Goal: Task Accomplishment & Management: Complete application form

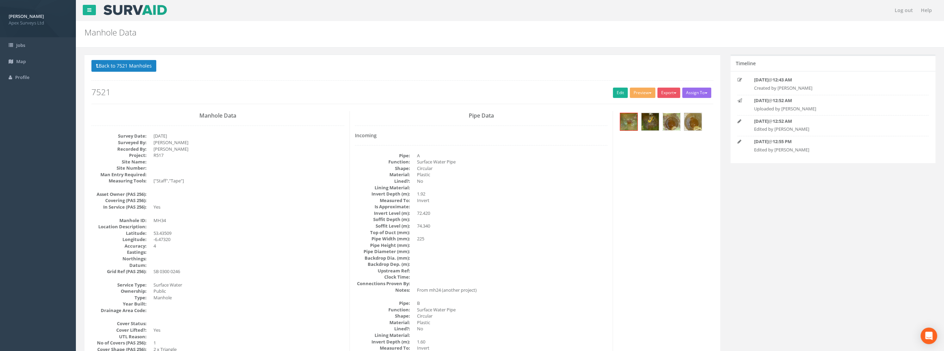
click at [668, 126] on img at bounding box center [671, 121] width 17 height 17
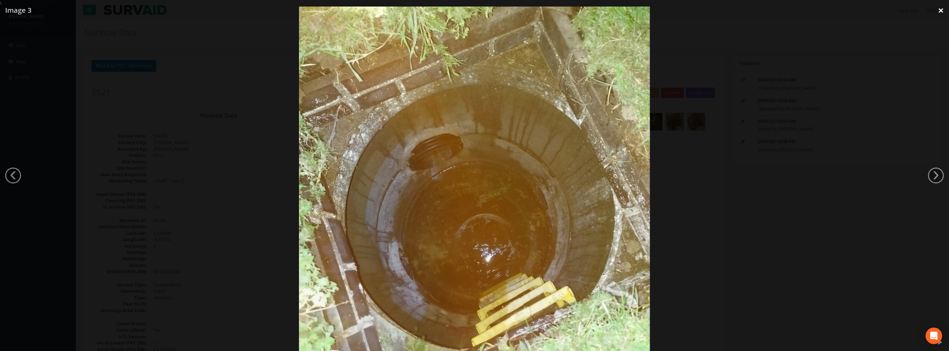
click at [941, 11] on link "×" at bounding box center [941, 10] width 16 height 21
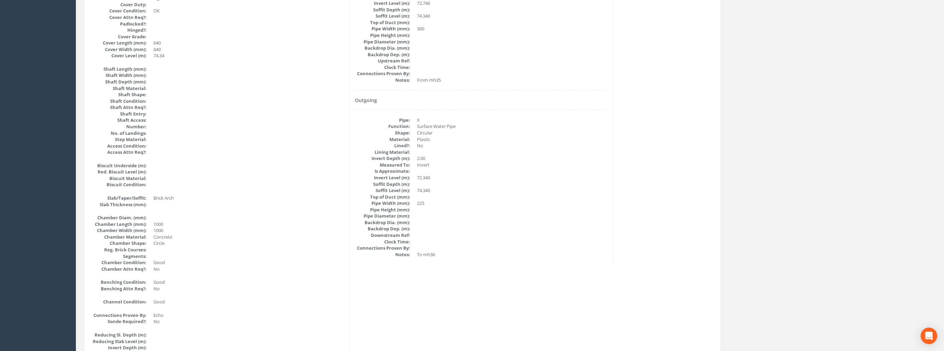
scroll to position [172, 0]
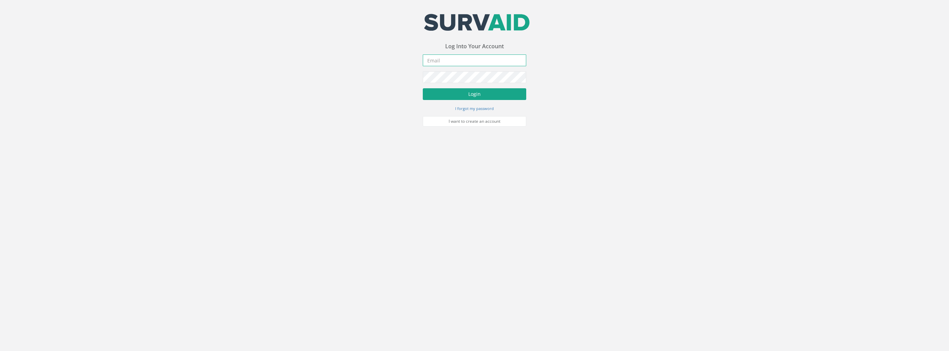
type input "Ivan.Papic@apexsurveys.ie"
click at [464, 97] on button "Login" at bounding box center [474, 94] width 103 height 12
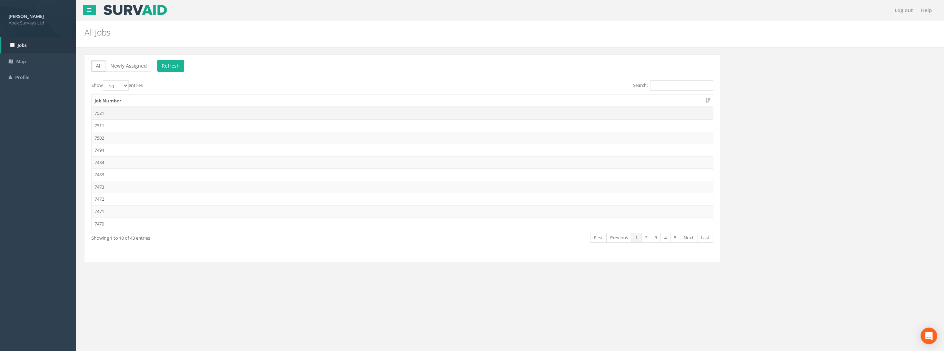
click at [106, 113] on td "7521" at bounding box center [402, 113] width 621 height 12
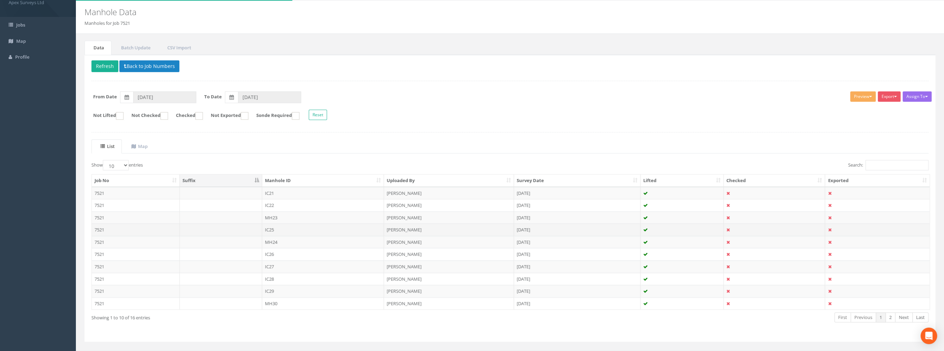
scroll to position [32, 0]
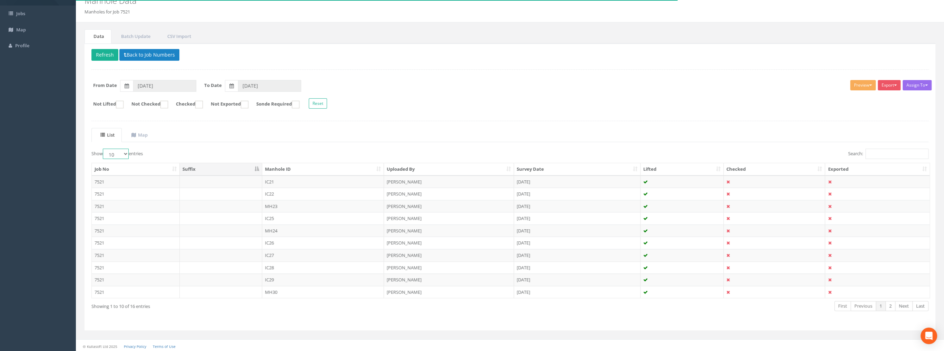
click at [119, 156] on select "10 25 50 100" at bounding box center [116, 154] width 26 height 10
select select "100"
click at [104, 149] on select "10 25 50 100" at bounding box center [116, 154] width 26 height 10
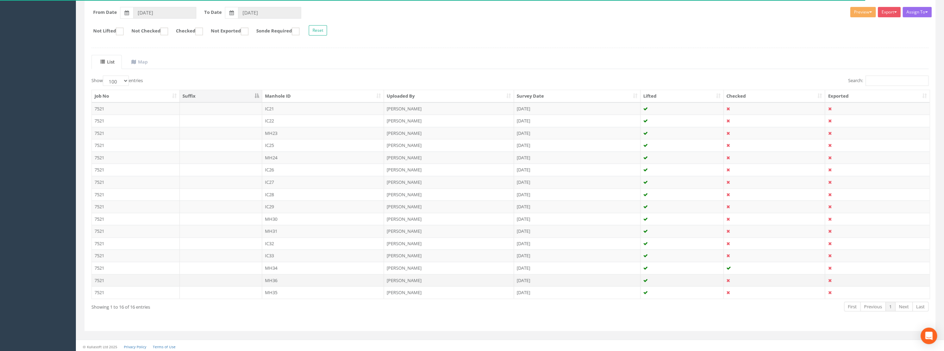
click at [275, 278] on td "MH36" at bounding box center [323, 280] width 122 height 12
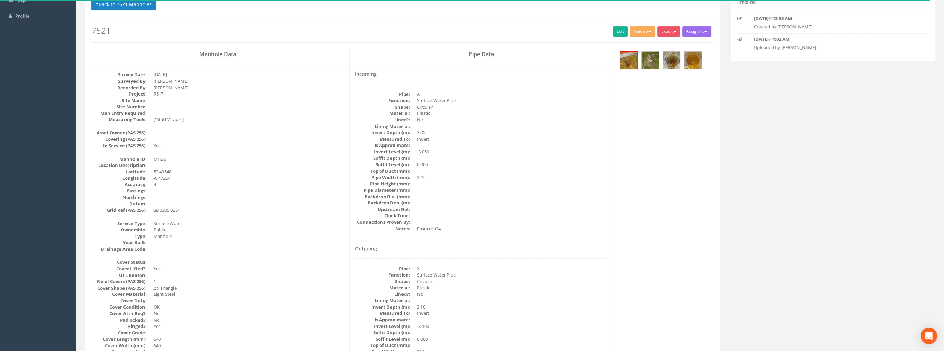
scroll to position [0, 0]
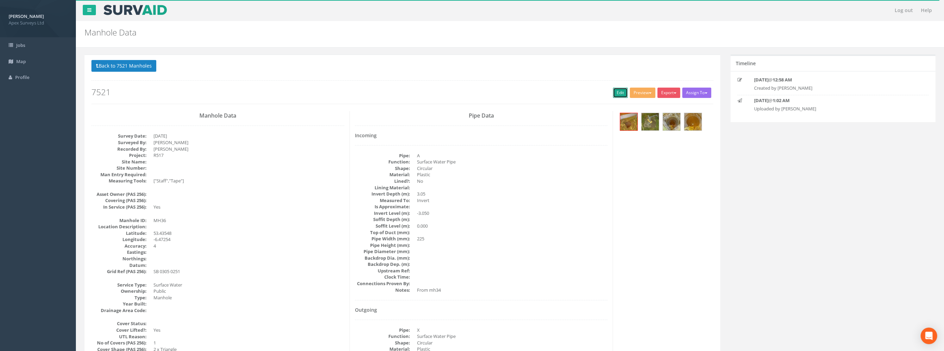
click at [613, 92] on link "Edit" at bounding box center [620, 93] width 15 height 10
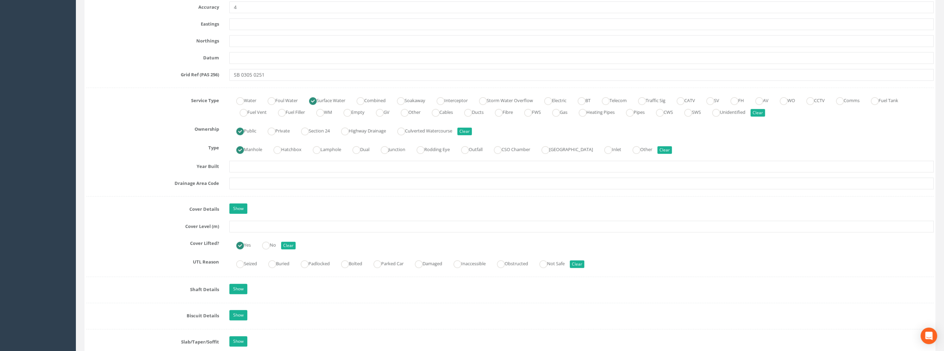
scroll to position [414, 0]
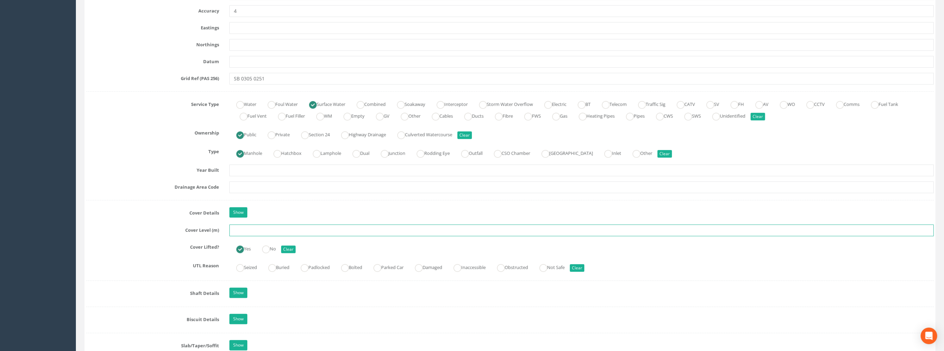
click at [247, 229] on input "text" at bounding box center [581, 231] width 705 height 12
click at [244, 227] on input "text" at bounding box center [581, 231] width 705 height 12
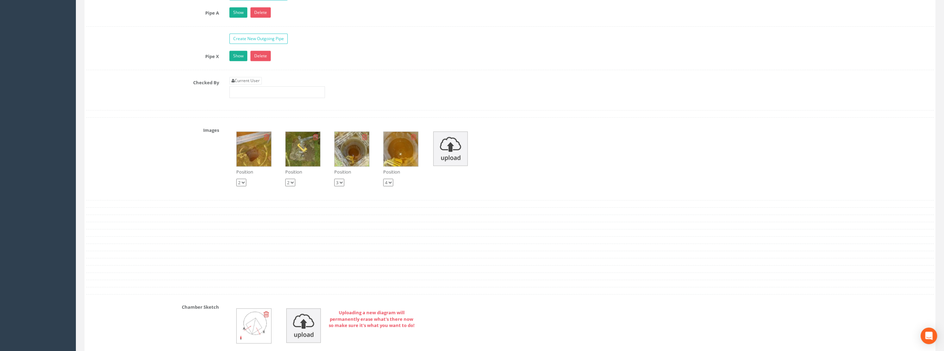
scroll to position [1122, 0]
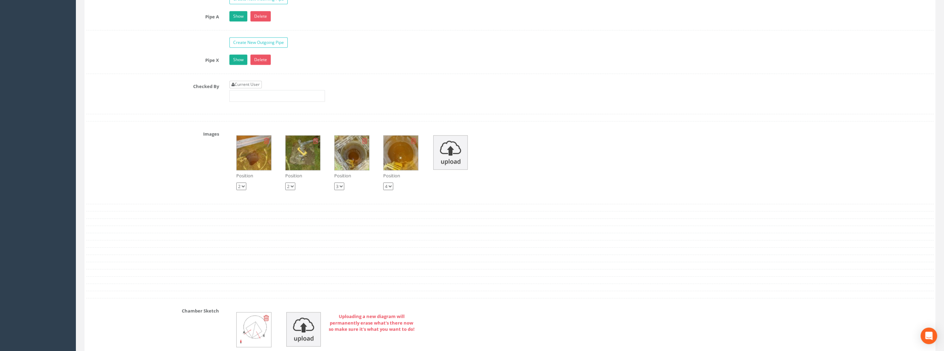
type input "75.13"
click at [253, 83] on link "Current User" at bounding box center [245, 85] width 32 height 8
type input "[PERSON_NAME]"
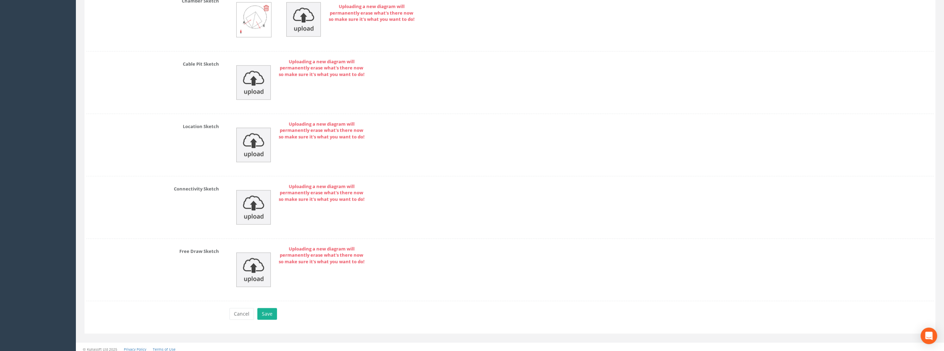
scroll to position [1432, 0]
click at [272, 309] on button "Save" at bounding box center [267, 314] width 20 height 12
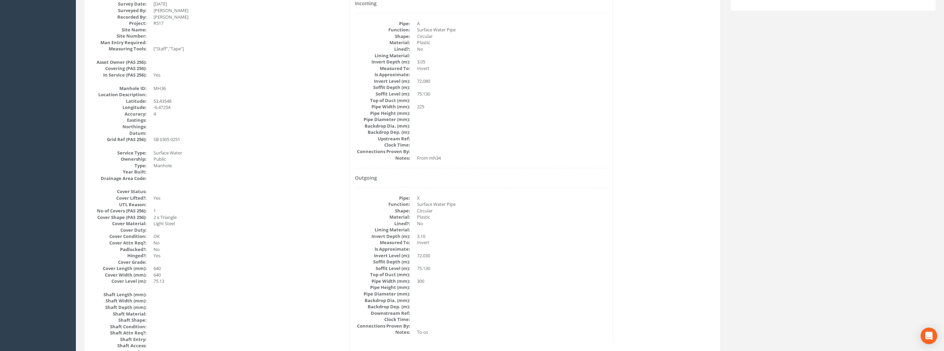
scroll to position [34, 0]
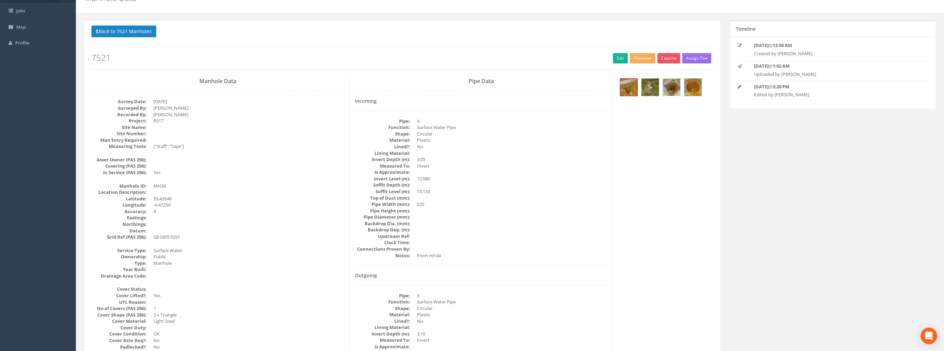
click at [671, 86] on img at bounding box center [671, 87] width 17 height 17
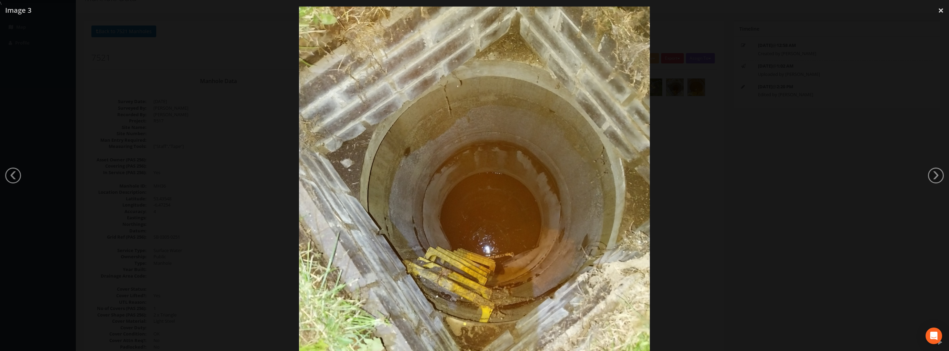
drag, startPoint x: 938, startPoint y: 10, endPoint x: 924, endPoint y: 9, distance: 14.5
click at [937, 10] on link "×" at bounding box center [941, 10] width 16 height 21
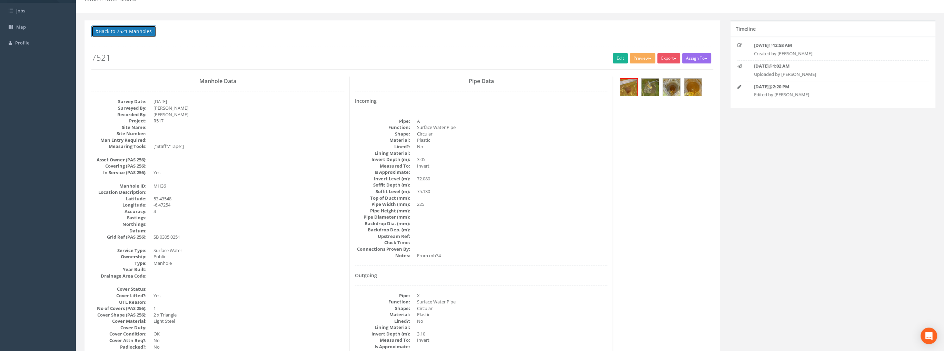
click at [123, 31] on button "Back to 7521 Manholes" at bounding box center [123, 32] width 65 height 12
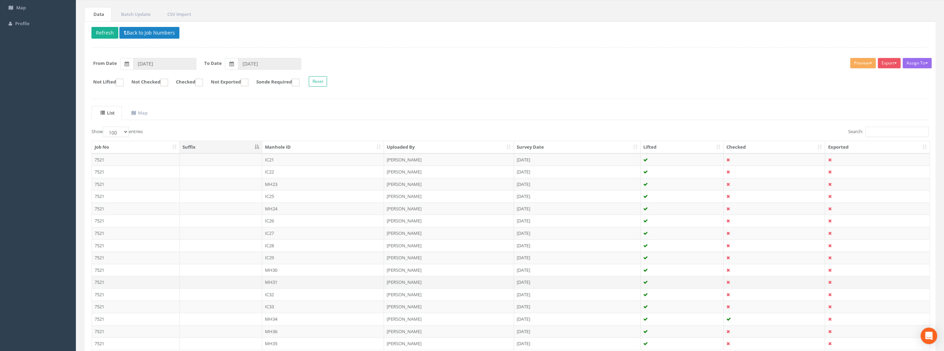
scroll to position [105, 0]
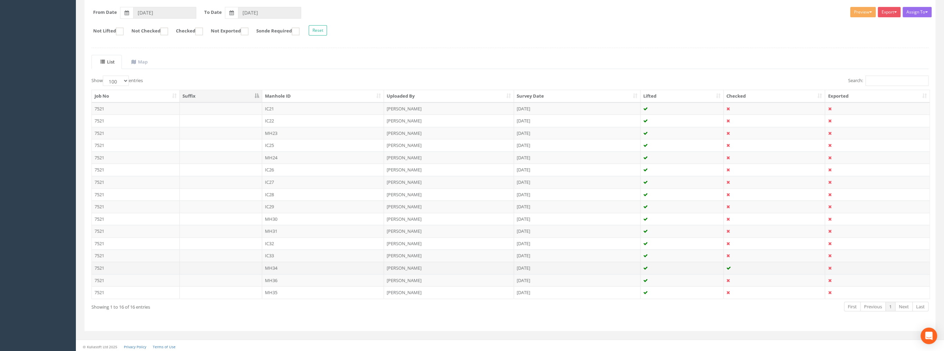
click at [271, 265] on td "MH34" at bounding box center [323, 268] width 122 height 12
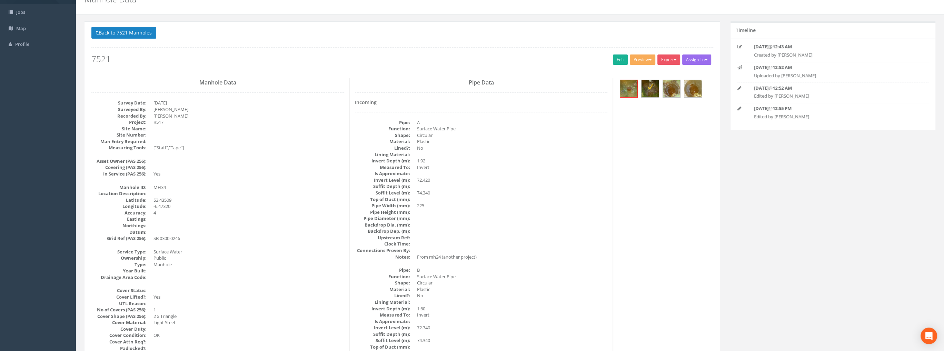
scroll to position [30, 0]
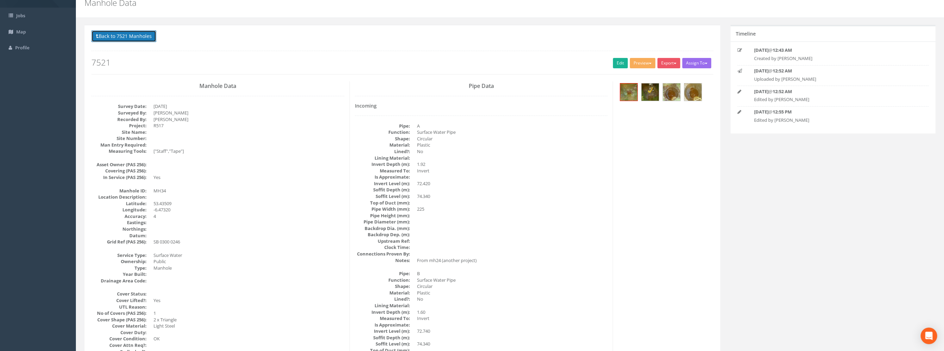
click at [116, 35] on button "Back to 7521 Manholes" at bounding box center [123, 36] width 65 height 12
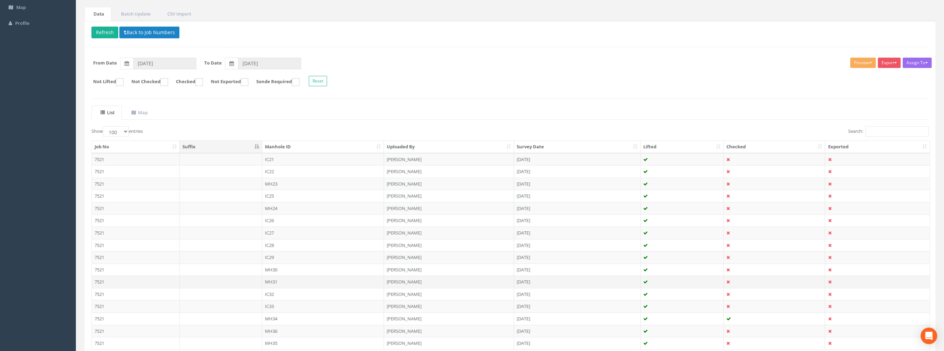
scroll to position [105, 0]
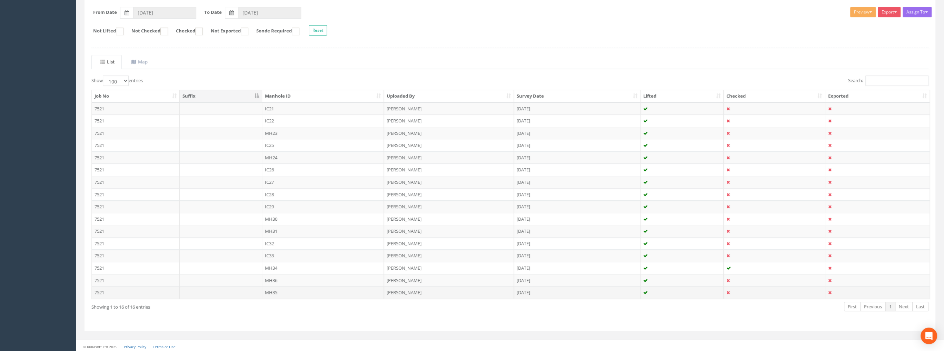
click at [274, 290] on td "MH35" at bounding box center [323, 292] width 122 height 12
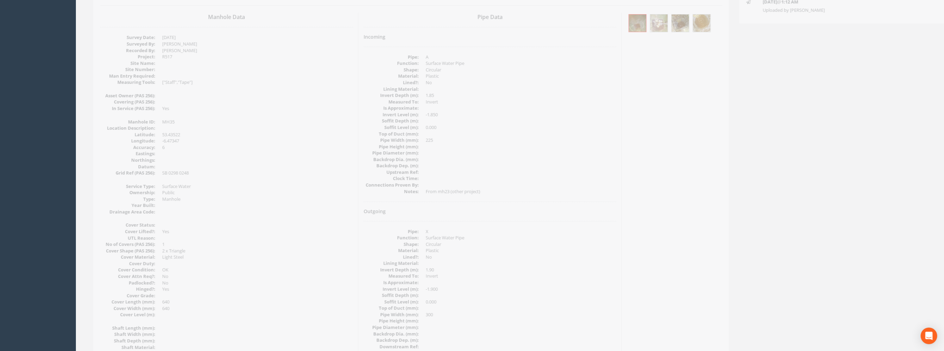
scroll to position [0, 0]
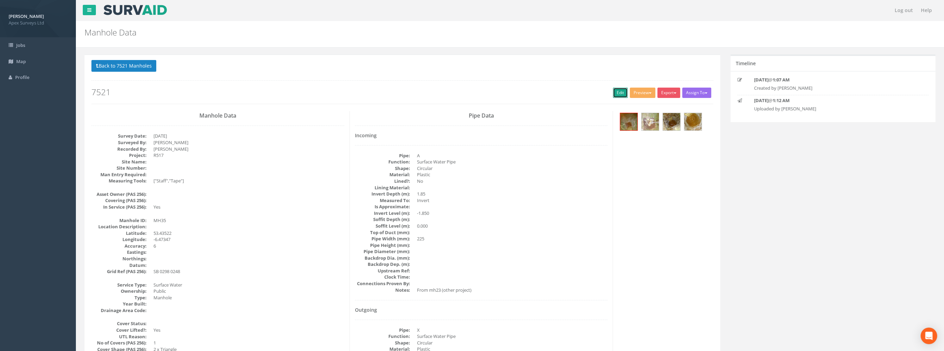
click at [623, 91] on link "Edit" at bounding box center [620, 93] width 15 height 10
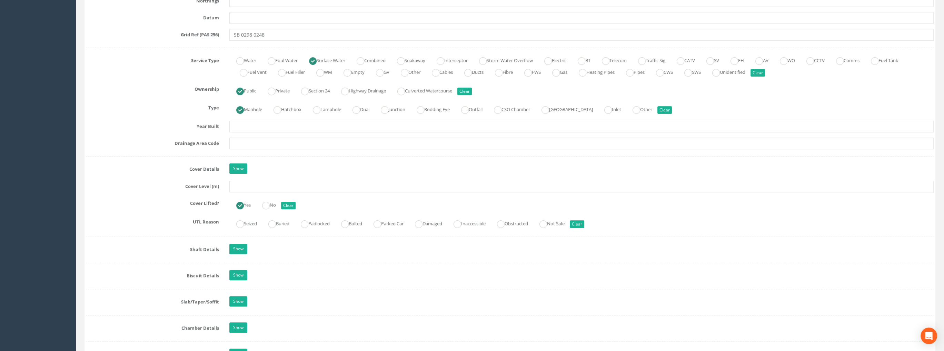
scroll to position [448, 0]
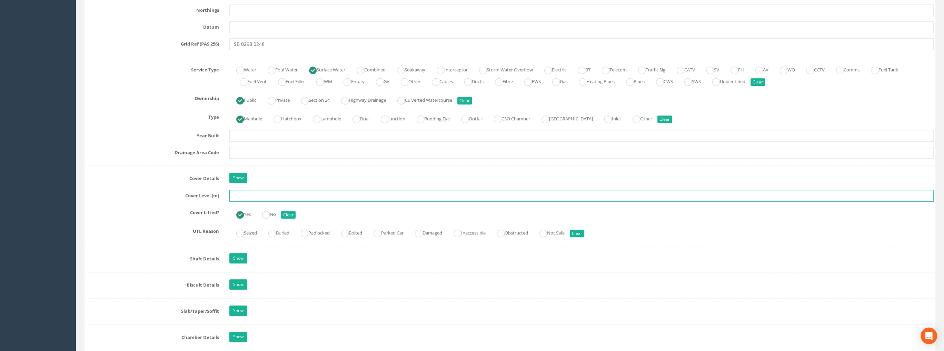
click at [244, 192] on input "text" at bounding box center [581, 196] width 705 height 12
click at [254, 192] on input "74.73" at bounding box center [581, 196] width 705 height 12
type input "74.73"
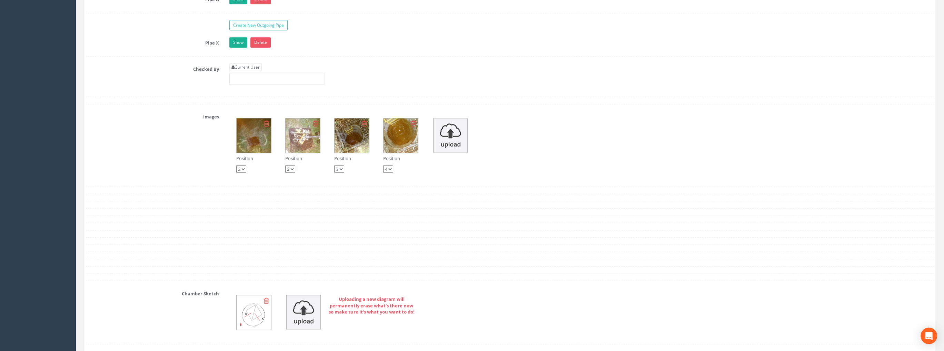
scroll to position [1138, 0]
drag, startPoint x: 254, startPoint y: 62, endPoint x: 257, endPoint y: 66, distance: 4.4
click at [254, 64] on link "Current User" at bounding box center [245, 68] width 32 height 8
type input "[PERSON_NAME]"
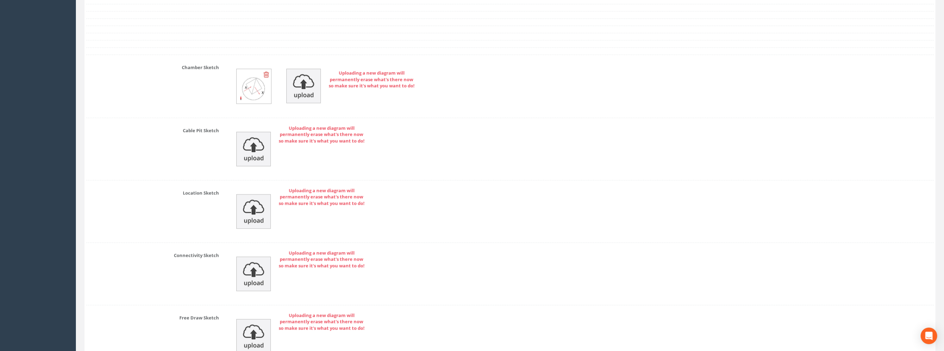
scroll to position [1432, 0]
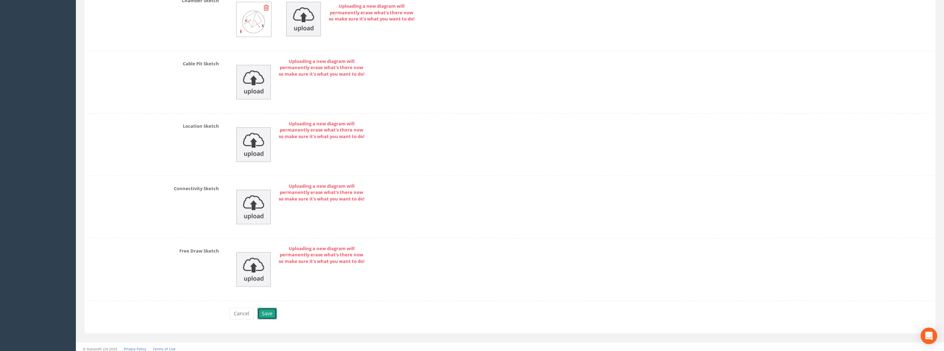
click at [274, 308] on button "Save" at bounding box center [267, 314] width 20 height 12
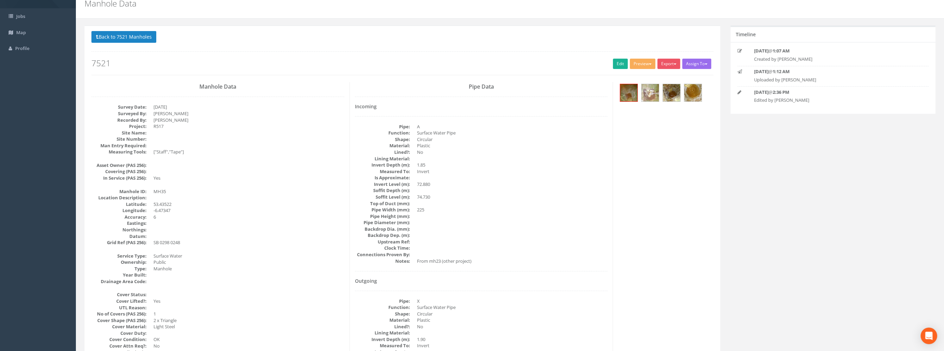
scroll to position [0, 0]
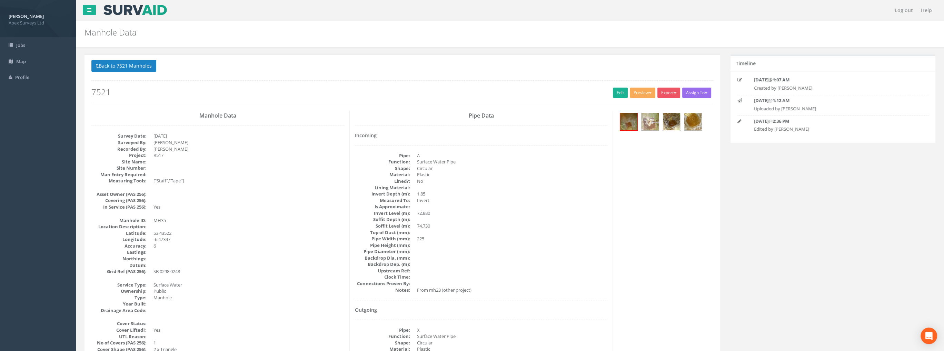
click at [670, 122] on img at bounding box center [671, 121] width 17 height 17
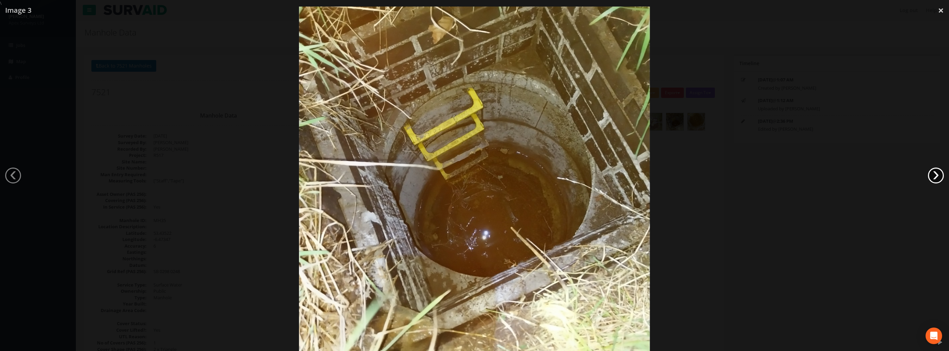
click at [934, 174] on link "›" at bounding box center [936, 176] width 16 height 16
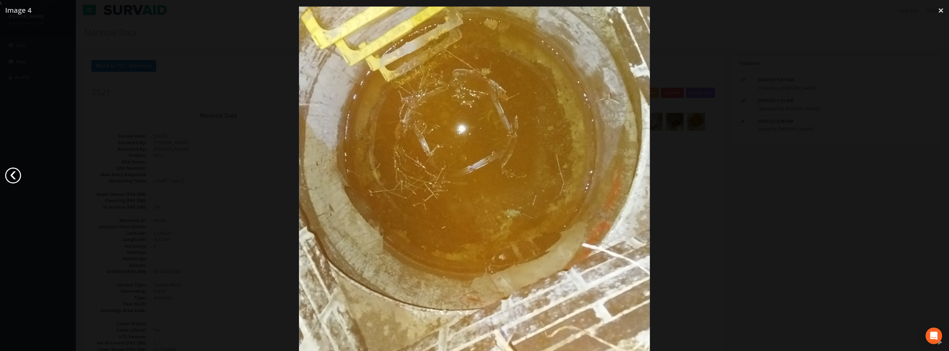
click at [14, 178] on link "‹" at bounding box center [13, 176] width 16 height 16
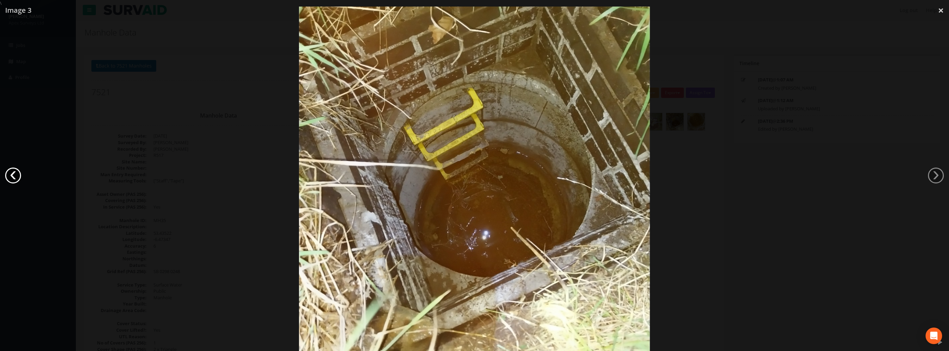
click at [14, 178] on link "‹" at bounding box center [13, 176] width 16 height 16
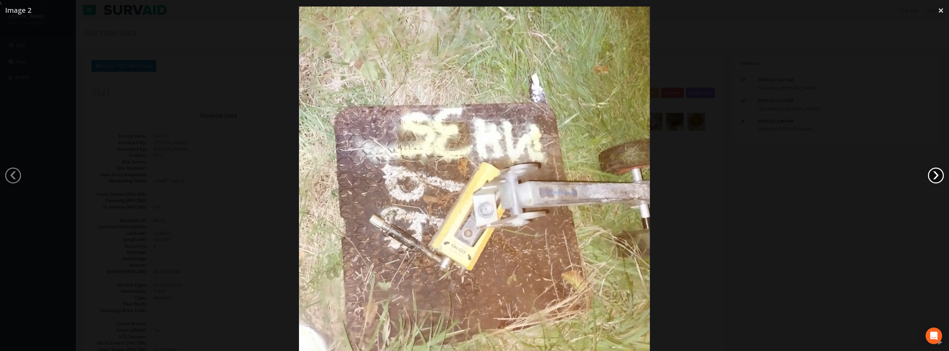
click at [933, 174] on link "›" at bounding box center [936, 176] width 16 height 16
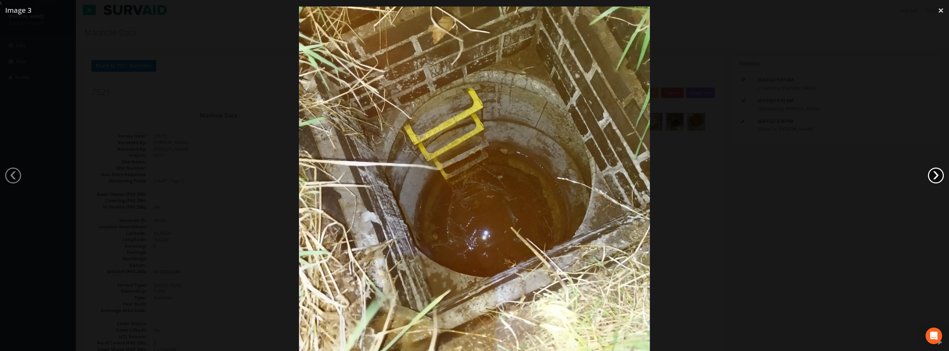
click at [933, 174] on link "›" at bounding box center [936, 176] width 16 height 16
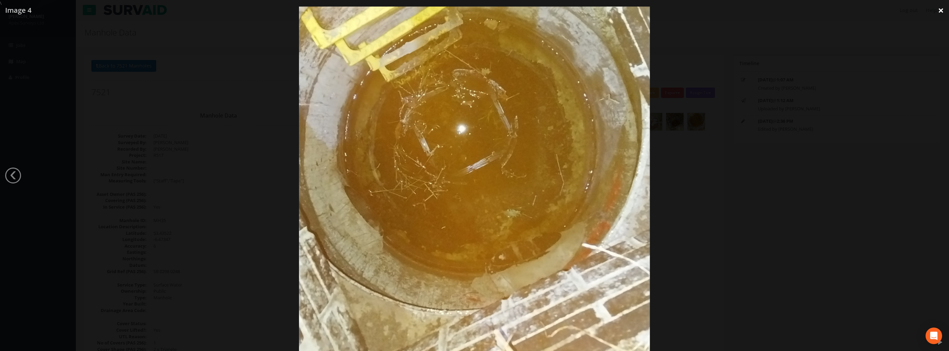
click at [939, 10] on link "×" at bounding box center [941, 10] width 16 height 21
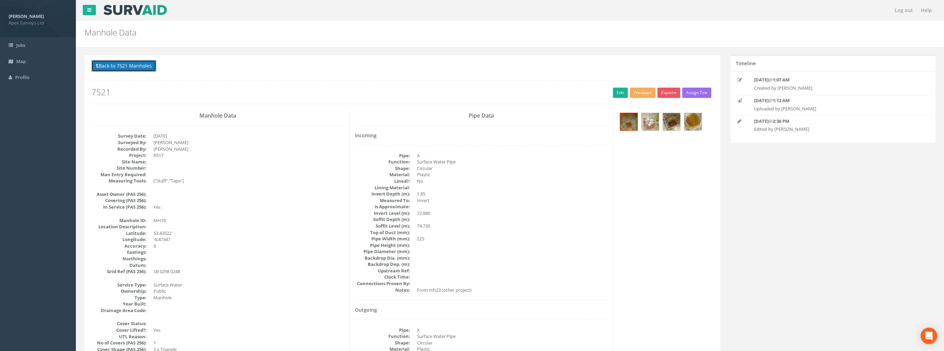
click at [131, 66] on button "Back to 7521 Manholes" at bounding box center [123, 66] width 65 height 12
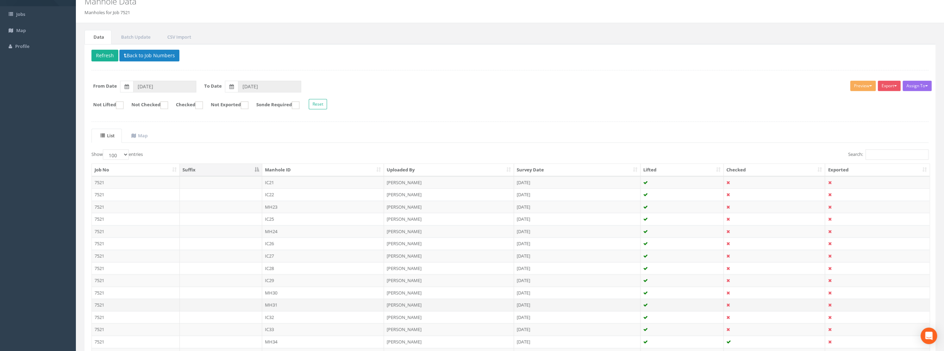
scroll to position [105, 0]
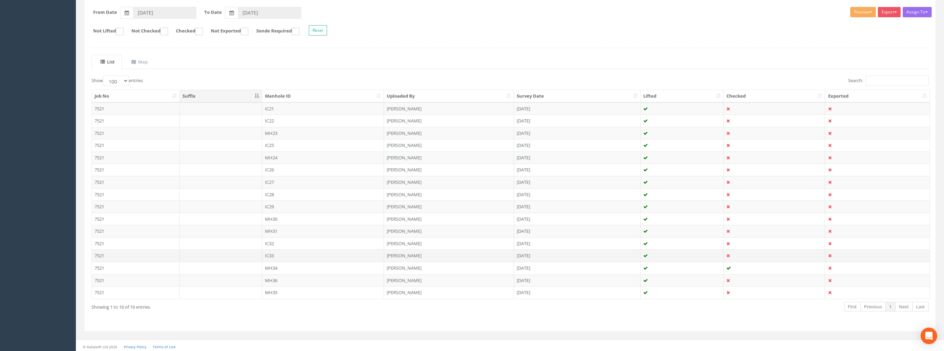
click at [270, 254] on td "IC33" at bounding box center [323, 255] width 122 height 12
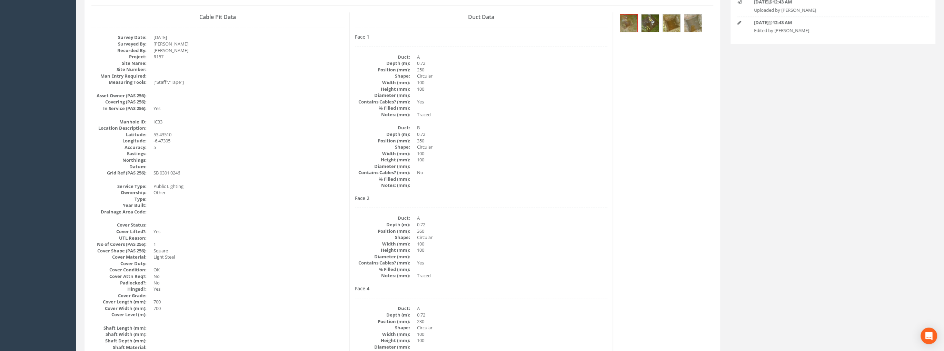
scroll to position [0, 0]
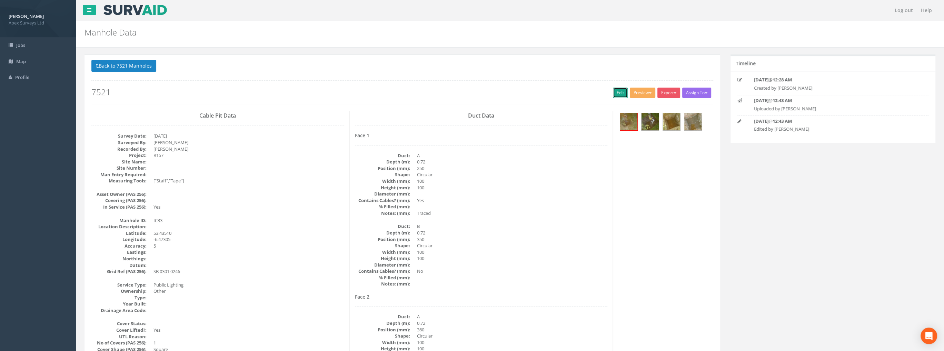
click at [617, 92] on link "Edit" at bounding box center [620, 93] width 15 height 10
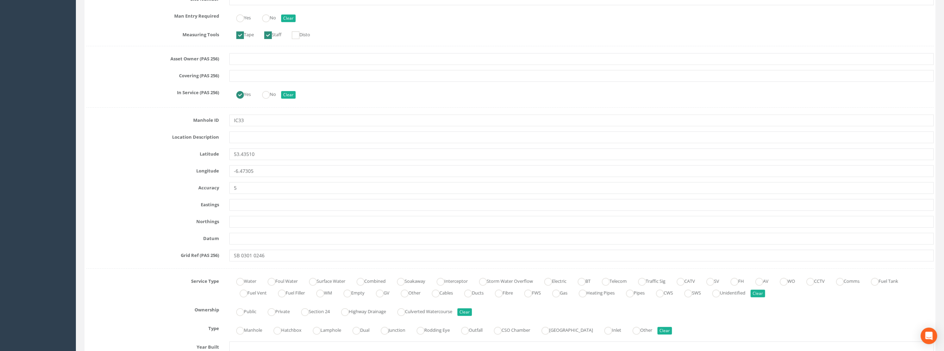
scroll to position [345, 0]
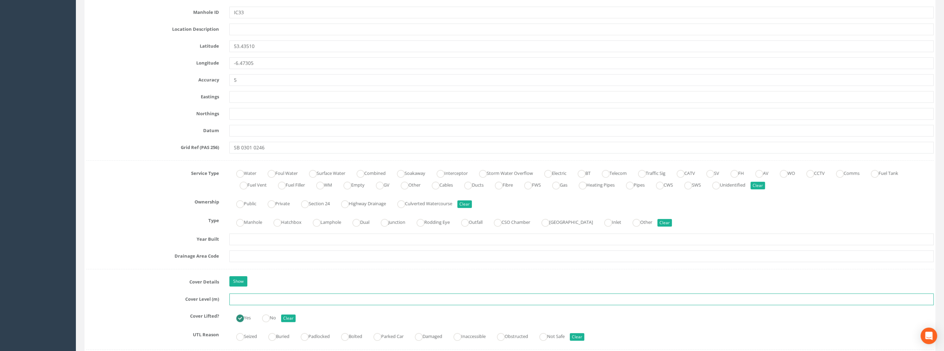
click at [240, 301] on input "text" at bounding box center [581, 299] width 705 height 12
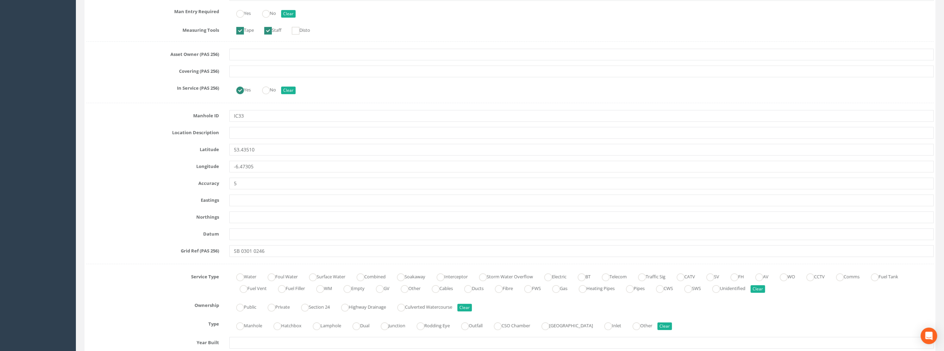
scroll to position [414, 0]
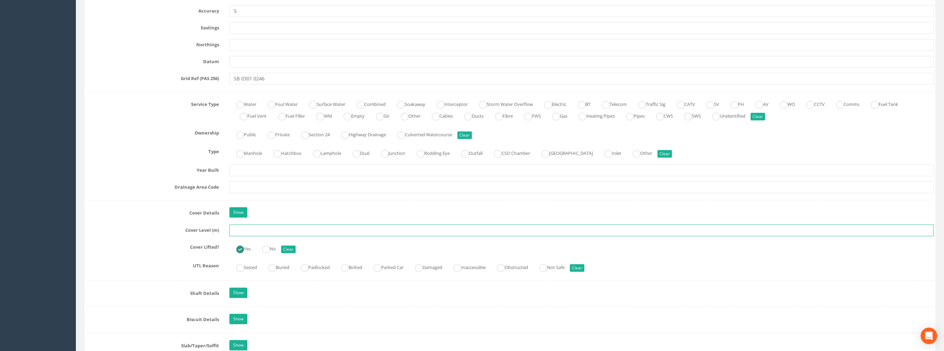
click at [243, 227] on input "text" at bounding box center [581, 231] width 705 height 12
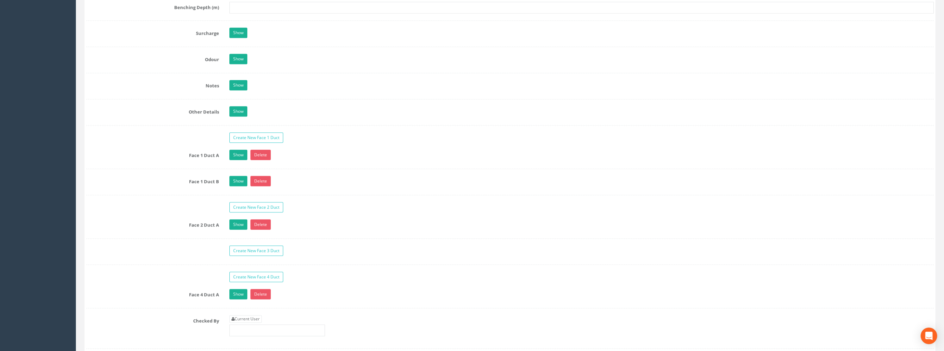
scroll to position [1104, 0]
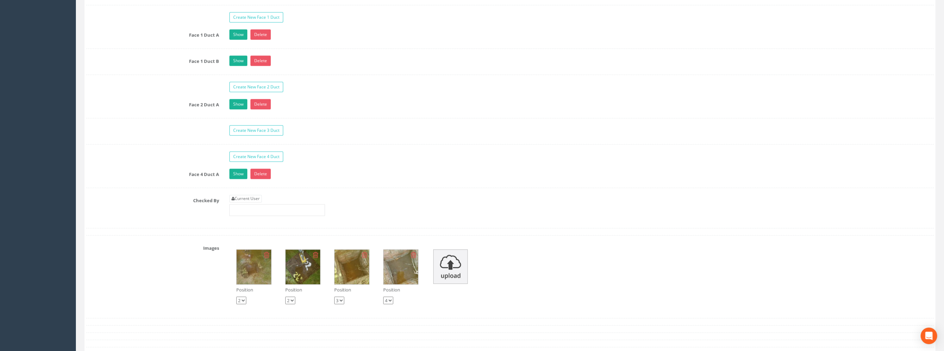
type input "74.50"
click at [274, 196] on div "Current User" at bounding box center [277, 205] width 96 height 21
click at [246, 196] on link "Current User" at bounding box center [245, 199] width 32 height 8
type input "[PERSON_NAME]"
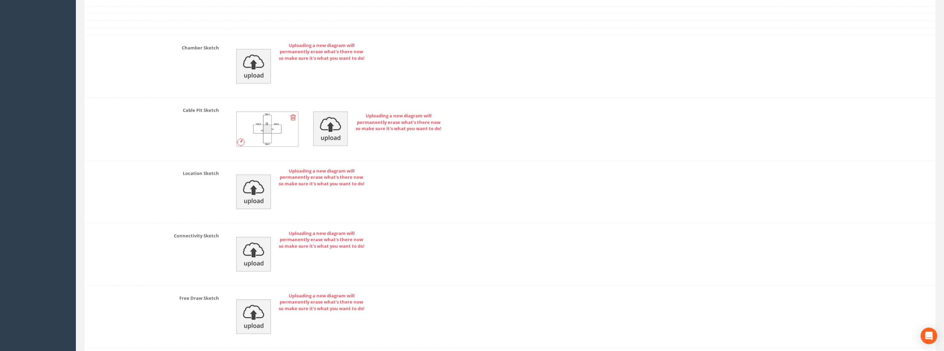
scroll to position [1527, 0]
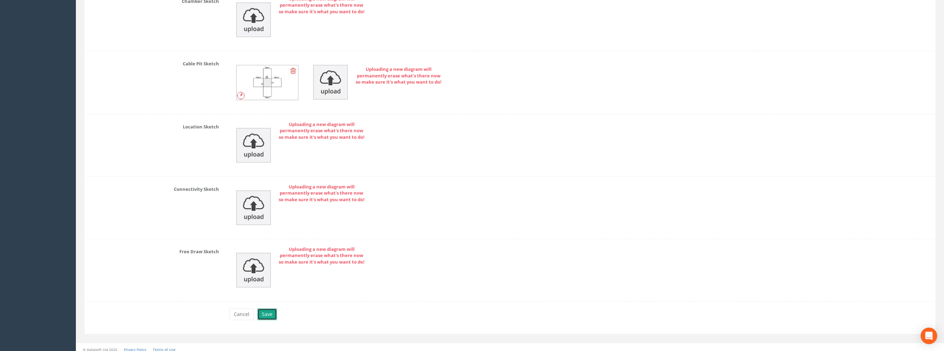
click at [265, 309] on button "Save" at bounding box center [267, 314] width 20 height 12
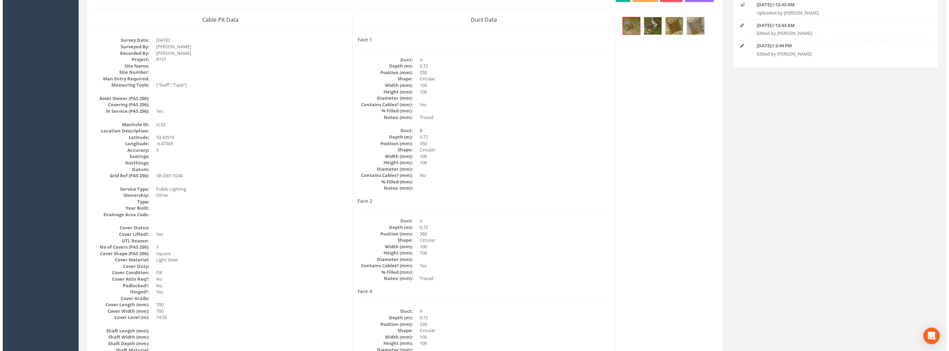
scroll to position [0, 0]
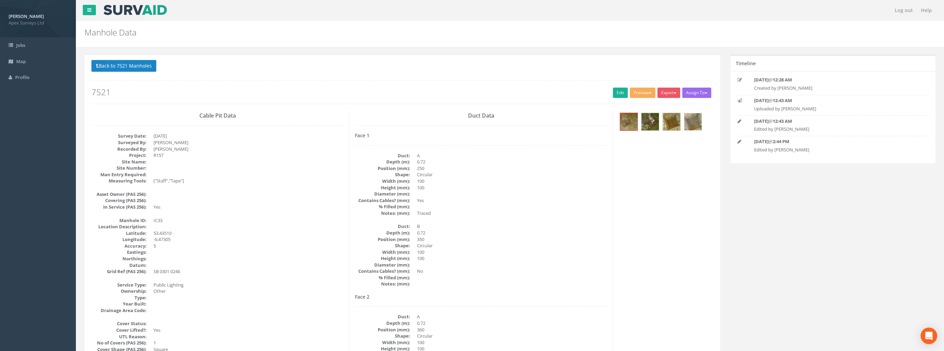
click at [690, 122] on img at bounding box center [692, 121] width 17 height 17
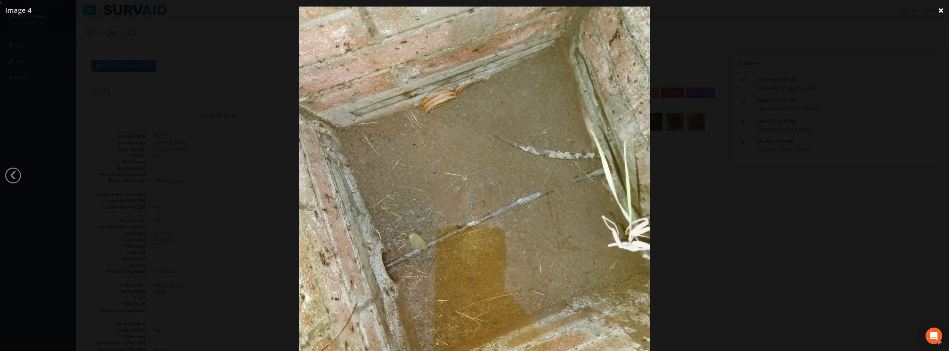
click at [938, 9] on link "×" at bounding box center [941, 10] width 16 height 21
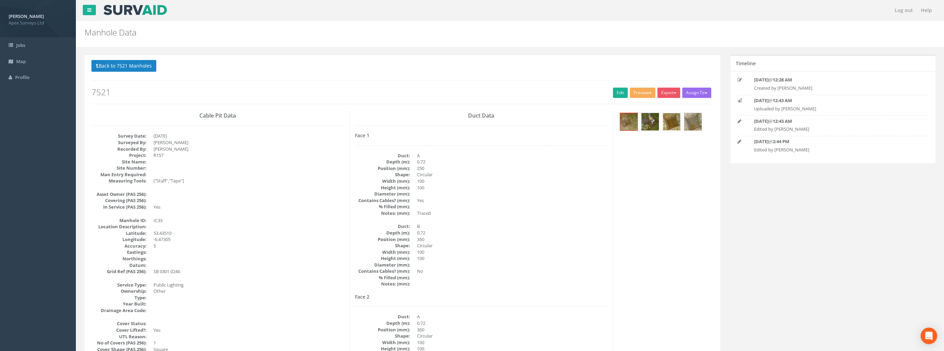
click at [665, 120] on img at bounding box center [671, 121] width 17 height 17
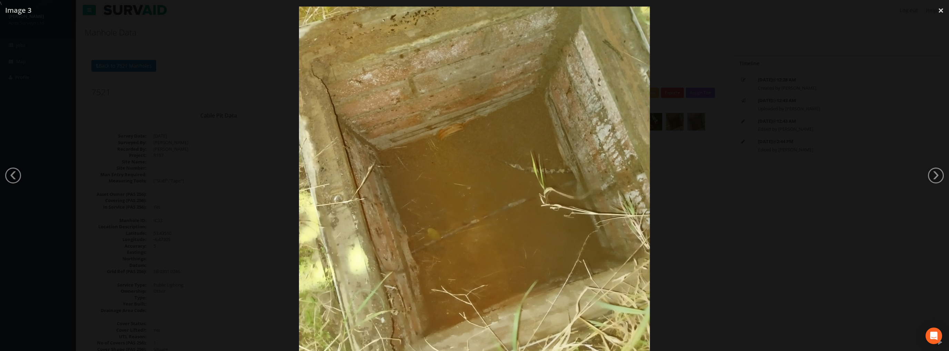
drag, startPoint x: 941, startPoint y: 10, endPoint x: 754, endPoint y: 4, distance: 186.7
click at [940, 10] on link "×" at bounding box center [941, 10] width 16 height 21
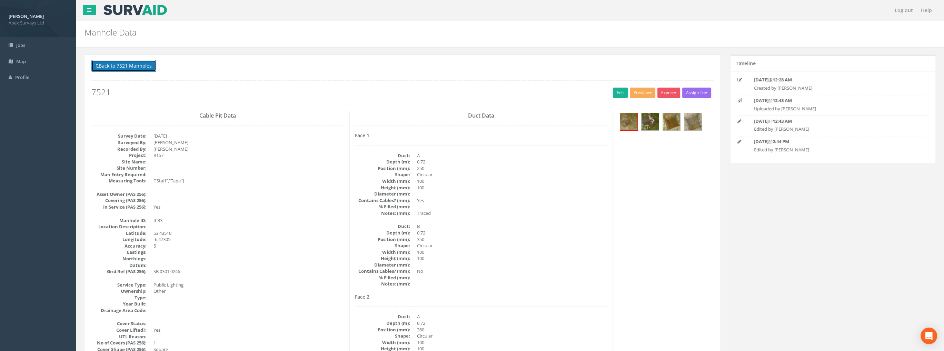
click at [138, 64] on button "Back to 7521 Manholes" at bounding box center [123, 66] width 65 height 12
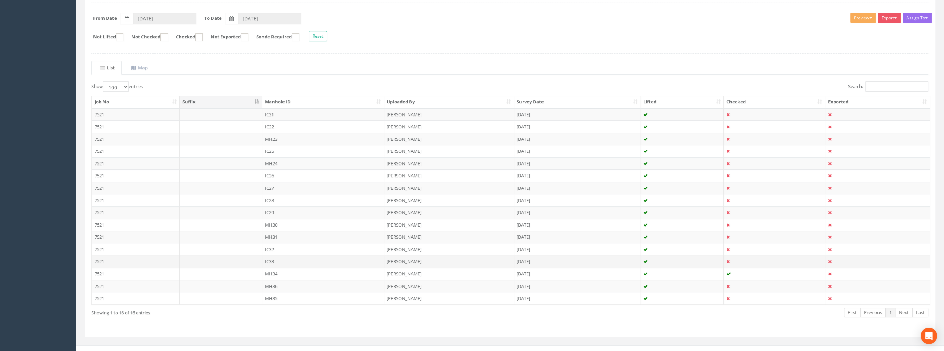
scroll to position [103, 0]
click at [272, 243] on td "IC32" at bounding box center [323, 245] width 122 height 12
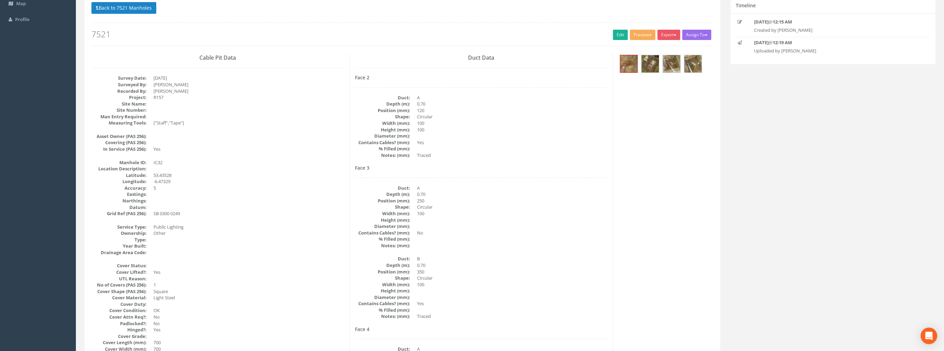
scroll to position [0, 0]
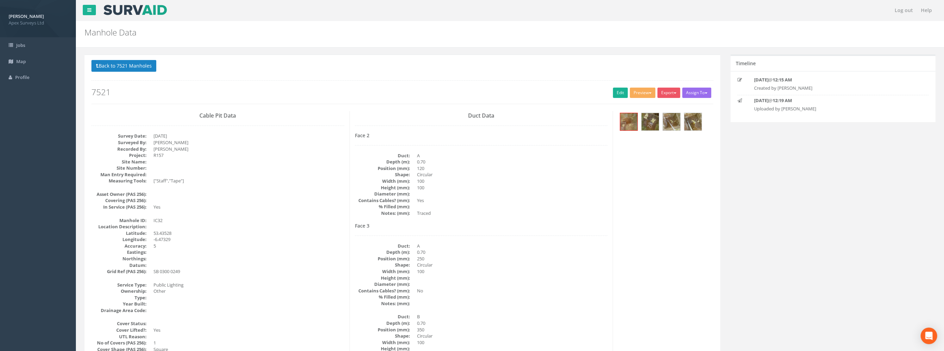
click at [608, 94] on h2 "7521" at bounding box center [402, 92] width 622 height 9
click at [614, 93] on link "Edit" at bounding box center [620, 93] width 15 height 10
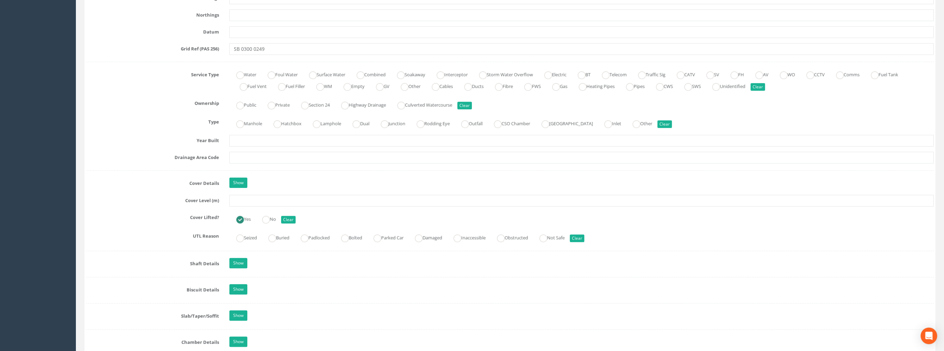
scroll to position [448, 0]
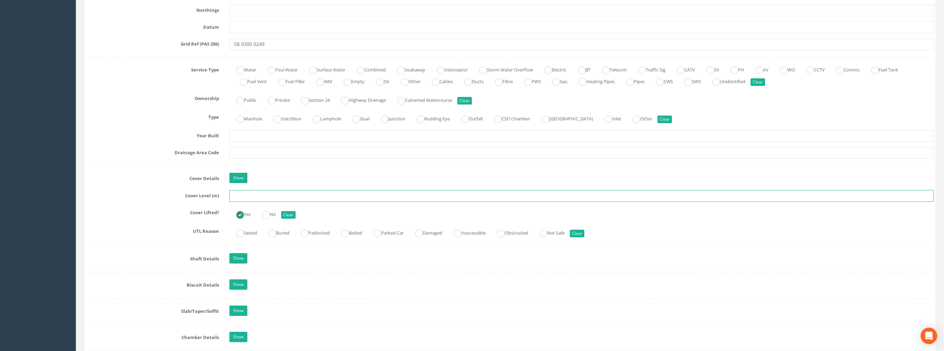
click at [245, 194] on input "text" at bounding box center [581, 196] width 705 height 12
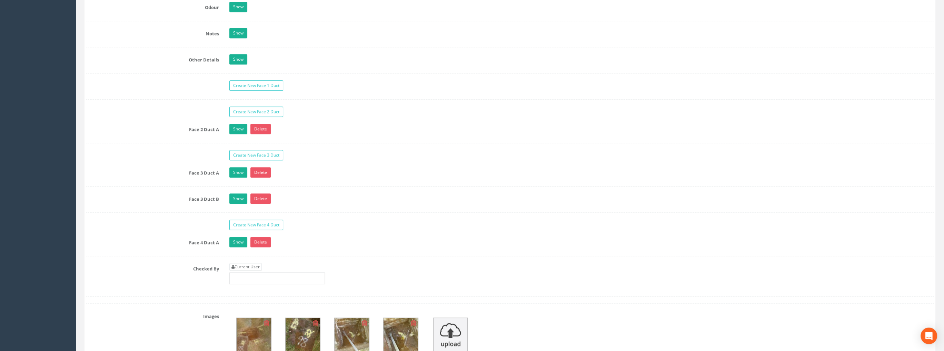
scroll to position [1138, 0]
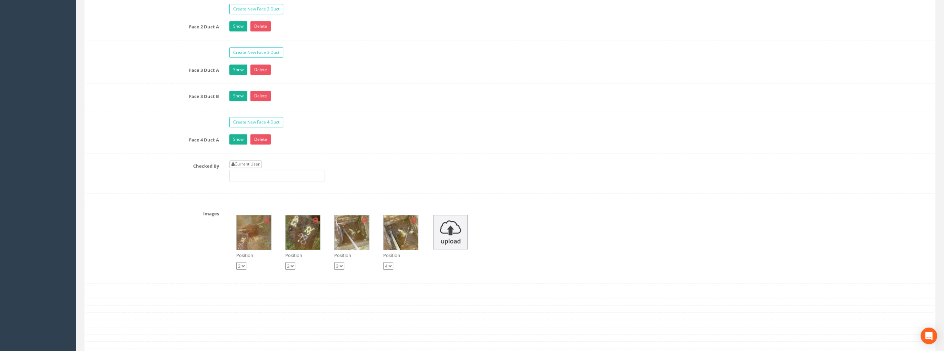
type input "75.14"
click at [247, 160] on link "Current User" at bounding box center [245, 164] width 32 height 8
type input "[PERSON_NAME]"
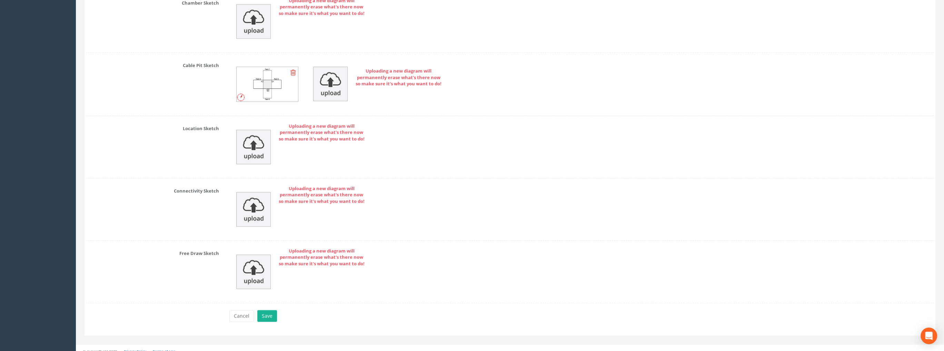
scroll to position [1527, 0]
click at [272, 308] on button "Save" at bounding box center [267, 314] width 20 height 12
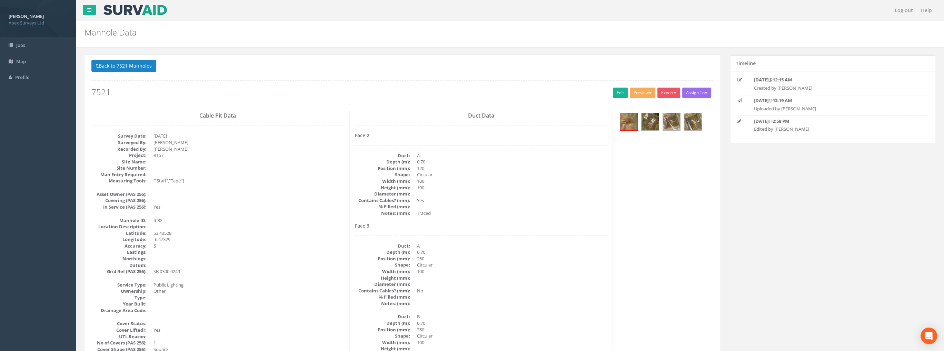
scroll to position [0, 0]
click at [665, 125] on img at bounding box center [671, 121] width 17 height 17
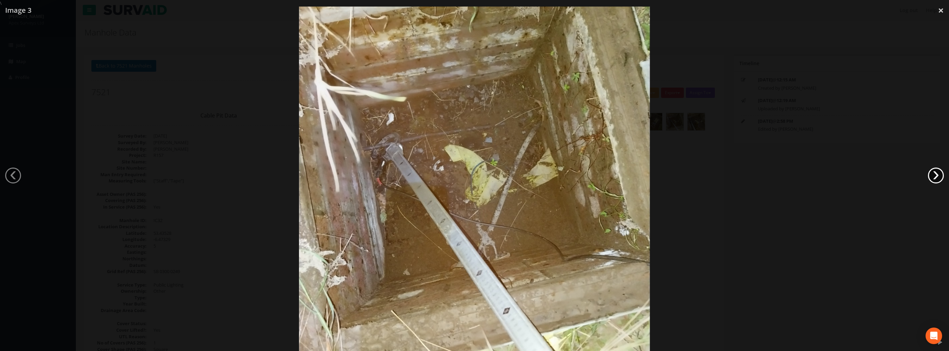
click at [932, 175] on link "›" at bounding box center [936, 176] width 16 height 16
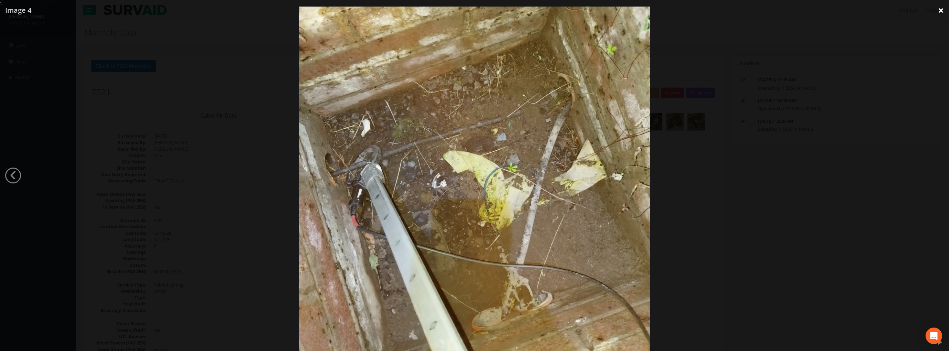
click at [941, 8] on link "×" at bounding box center [941, 10] width 16 height 21
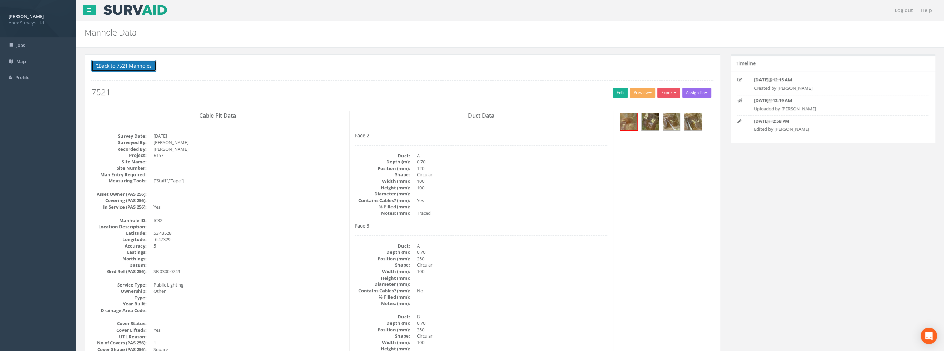
click at [114, 61] on button "Back to 7521 Manholes" at bounding box center [123, 66] width 65 height 12
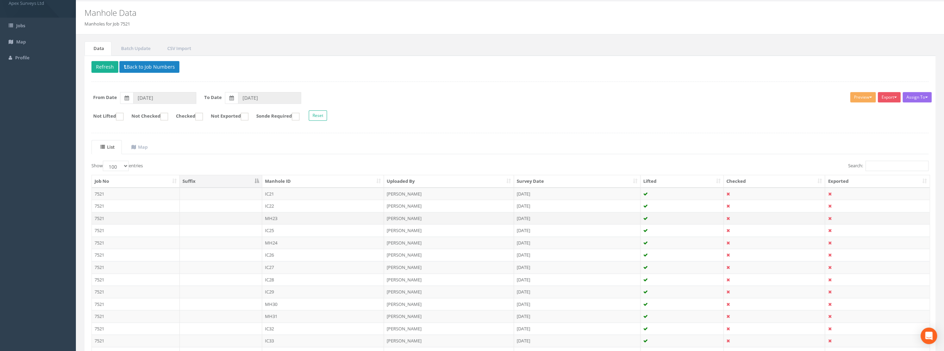
scroll to position [69, 0]
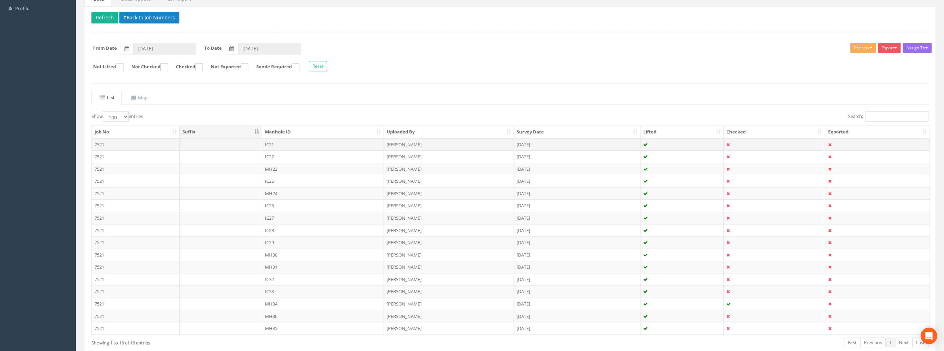
click at [124, 144] on td "7521" at bounding box center [136, 144] width 88 height 12
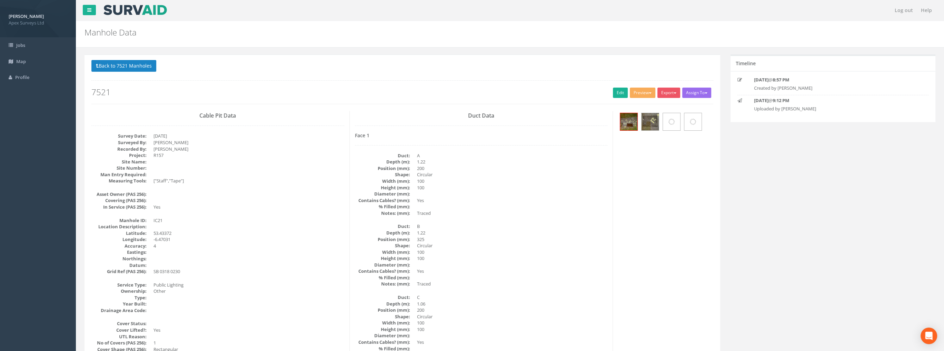
scroll to position [62, 0]
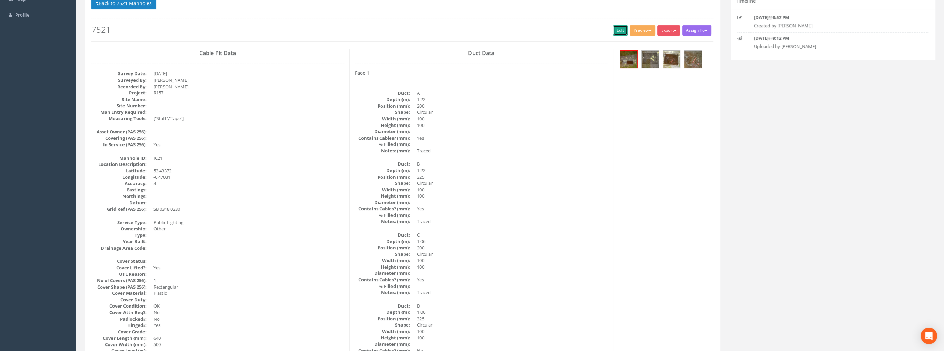
click at [615, 28] on link "Edit" at bounding box center [620, 30] width 15 height 10
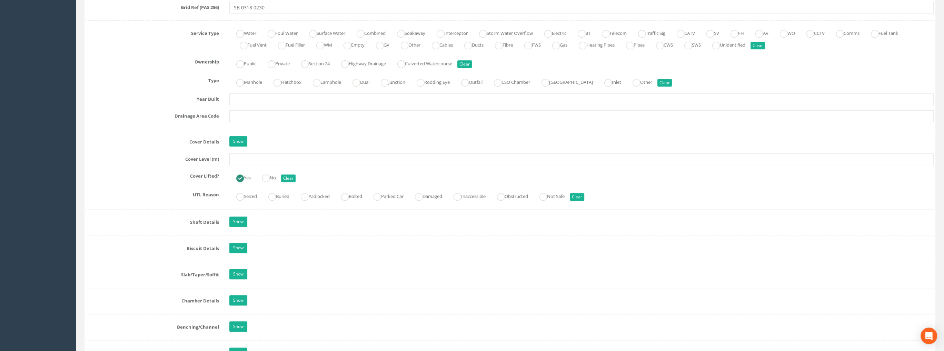
scroll to position [511, 0]
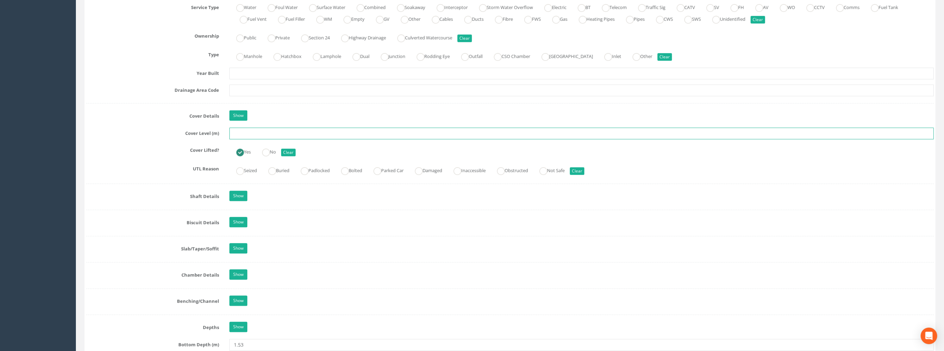
click at [242, 134] on input "text" at bounding box center [581, 134] width 705 height 12
type input "74.33"
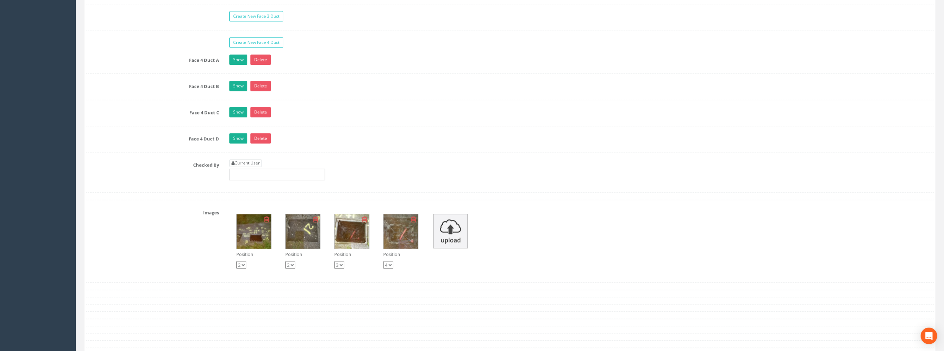
scroll to position [1476, 0]
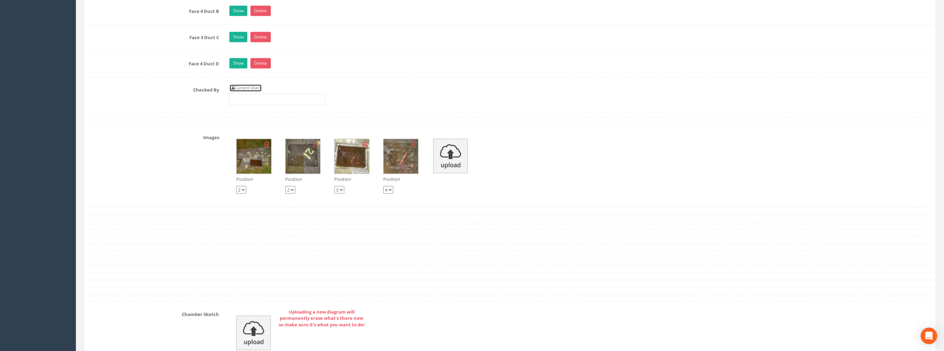
click at [256, 84] on link "Current User" at bounding box center [245, 88] width 32 height 8
type input "[PERSON_NAME]"
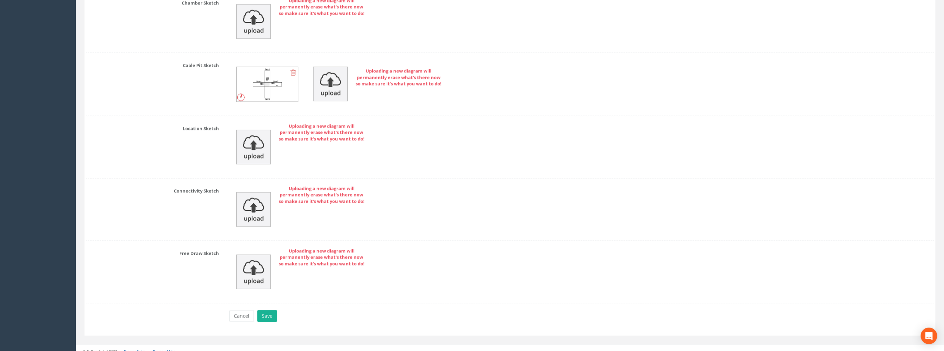
scroll to position [1788, 0]
click at [265, 310] on button "Save" at bounding box center [267, 316] width 20 height 12
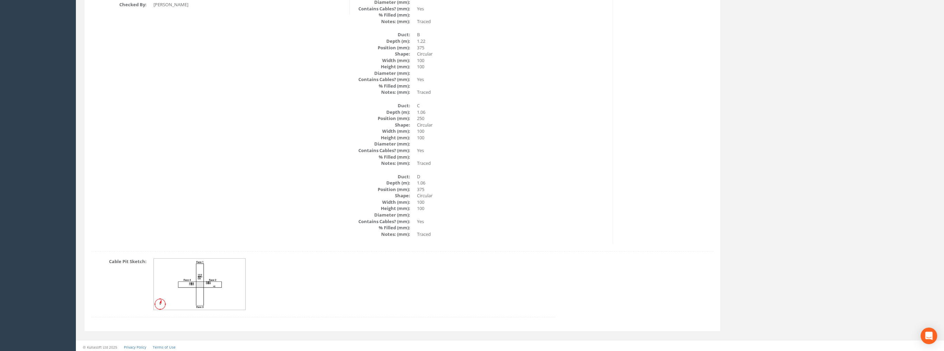
scroll to position [942, 0]
click at [205, 269] on img at bounding box center [200, 282] width 92 height 51
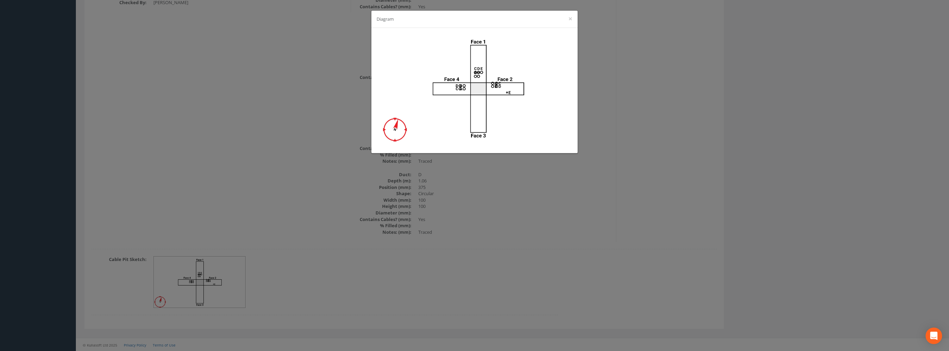
click at [843, 90] on div "Diagram ×" at bounding box center [474, 175] width 949 height 351
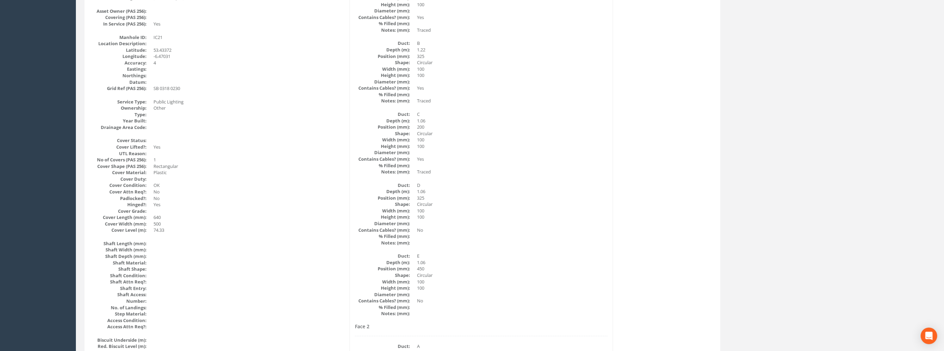
scroll to position [0, 0]
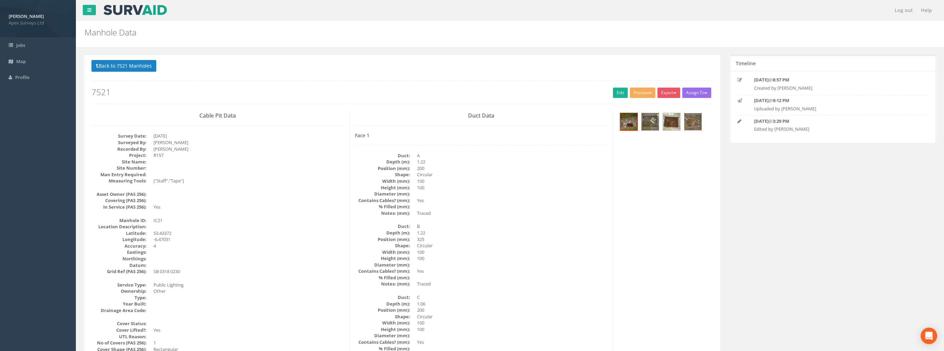
click at [691, 121] on img at bounding box center [692, 121] width 17 height 17
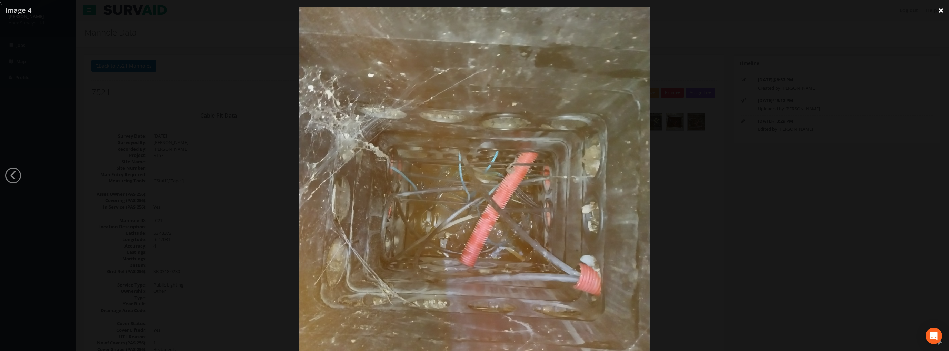
click at [939, 10] on link "×" at bounding box center [941, 10] width 16 height 21
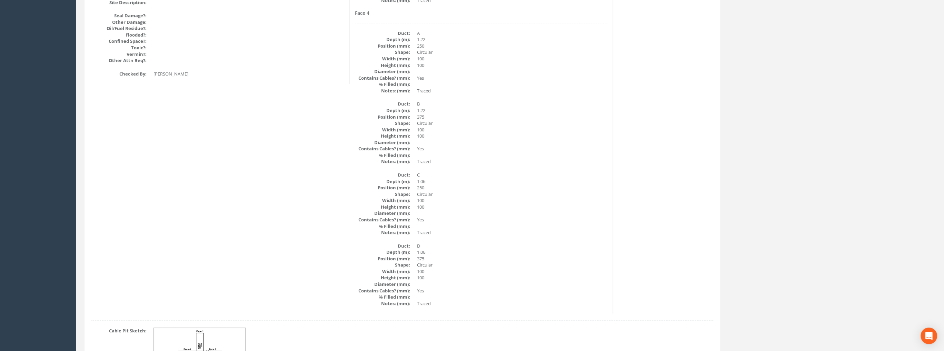
scroll to position [942, 0]
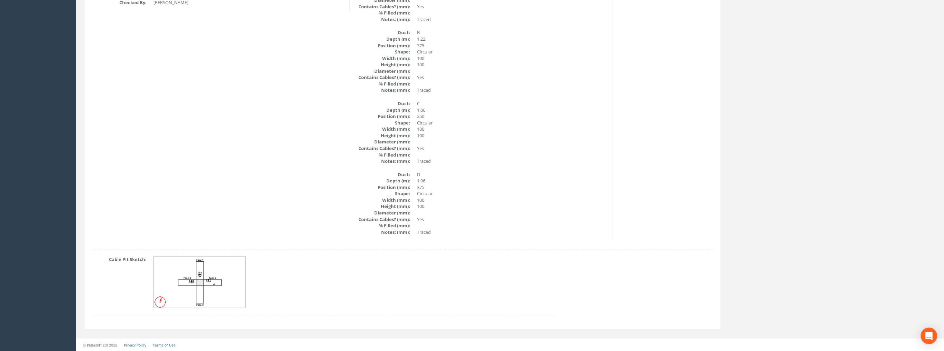
click at [199, 275] on img at bounding box center [200, 282] width 92 height 51
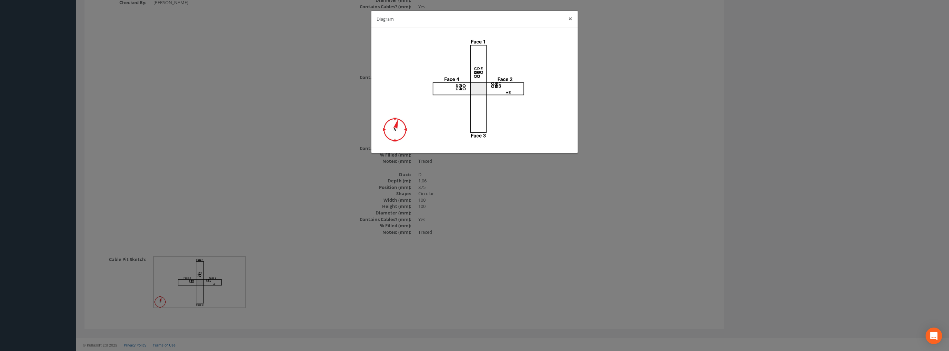
click at [569, 20] on button "×" at bounding box center [570, 18] width 4 height 7
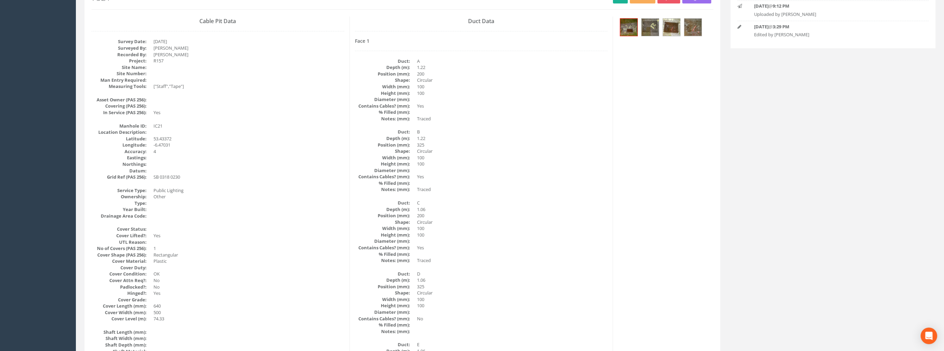
scroll to position [0, 0]
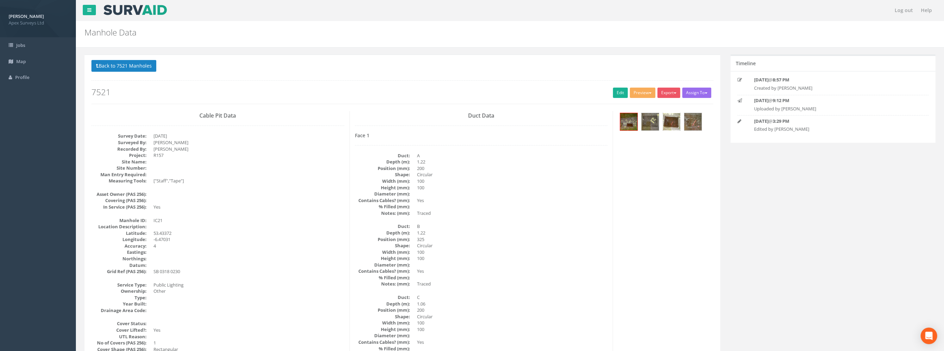
click at [675, 123] on img at bounding box center [671, 121] width 17 height 17
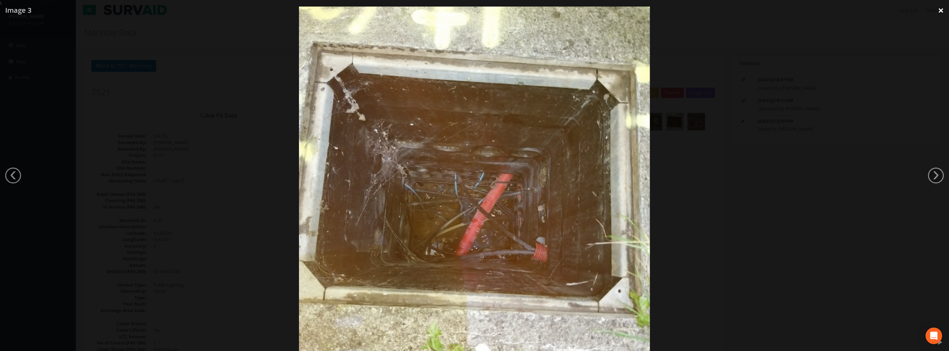
click at [938, 13] on link "×" at bounding box center [941, 10] width 16 height 21
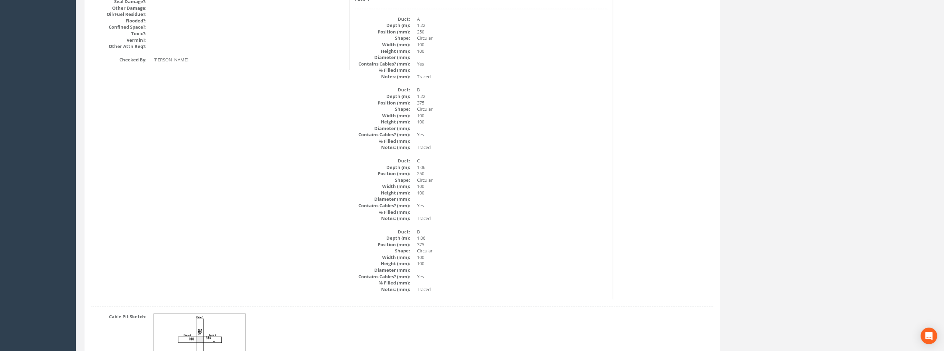
scroll to position [942, 0]
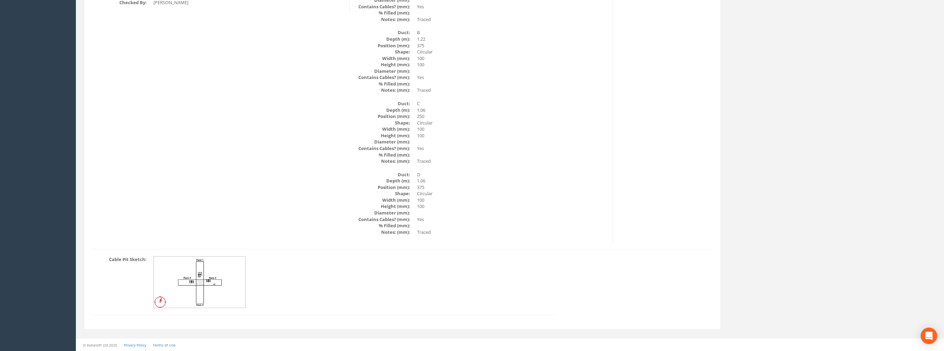
click at [189, 279] on img at bounding box center [200, 282] width 92 height 51
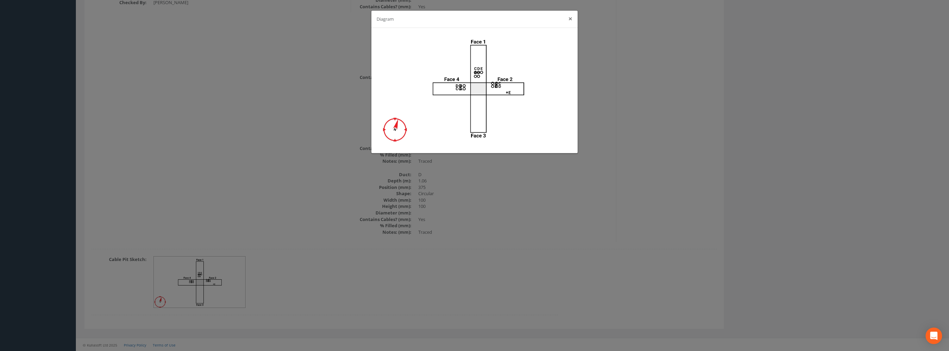
click at [569, 18] on button "×" at bounding box center [570, 18] width 4 height 7
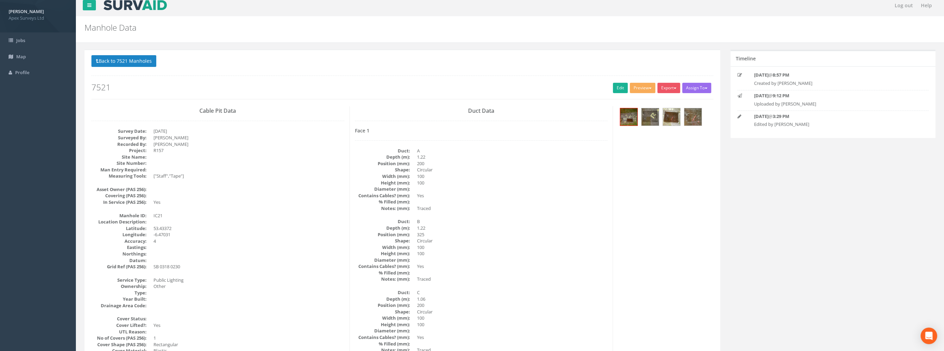
scroll to position [0, 0]
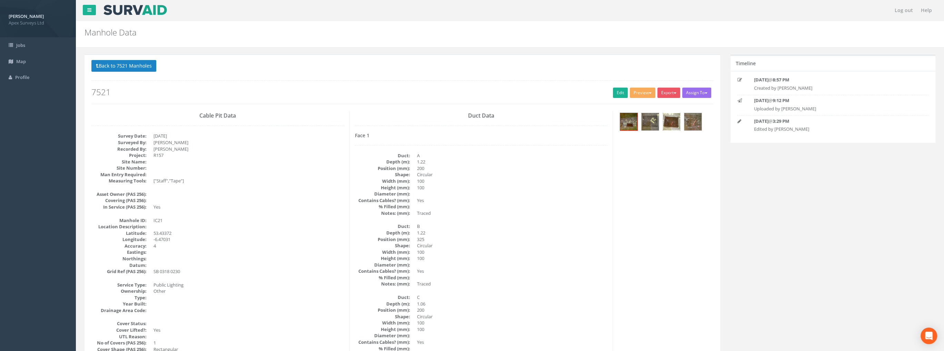
click at [670, 124] on img at bounding box center [671, 121] width 17 height 17
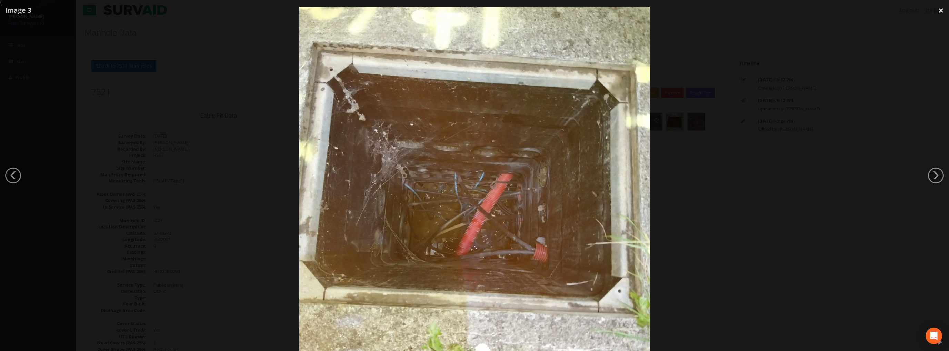
drag, startPoint x: 943, startPoint y: 10, endPoint x: 794, endPoint y: 47, distance: 153.9
click at [943, 10] on link "×" at bounding box center [941, 10] width 16 height 21
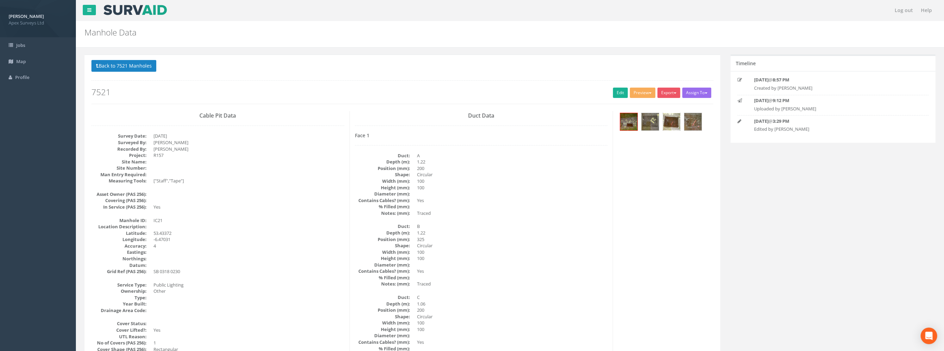
click at [670, 121] on img at bounding box center [671, 121] width 17 height 17
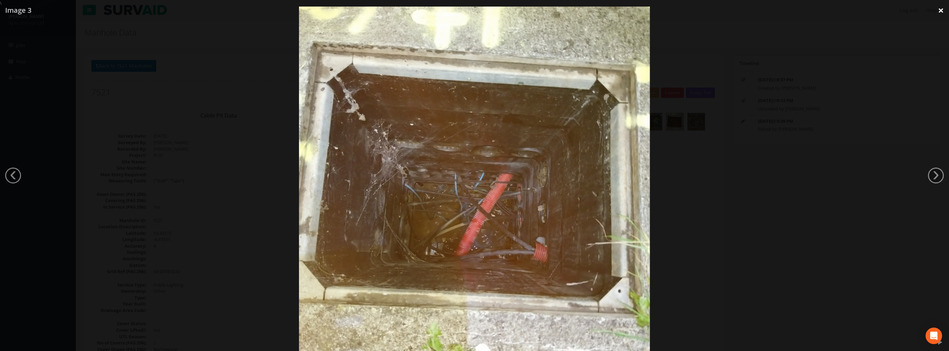
click at [938, 10] on link "×" at bounding box center [941, 10] width 16 height 21
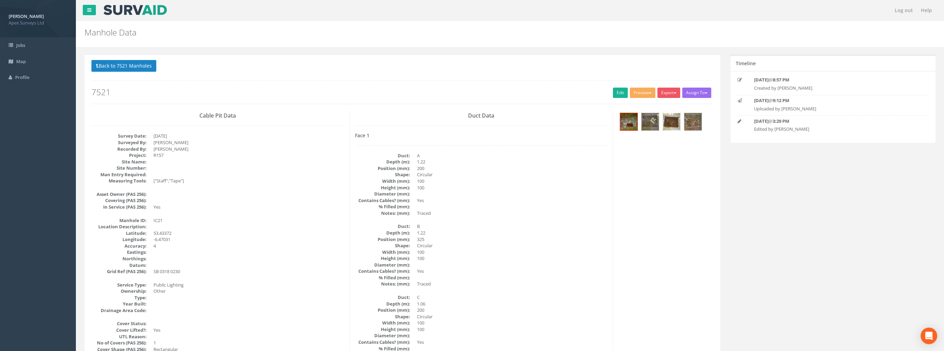
click at [676, 118] on img at bounding box center [671, 121] width 17 height 17
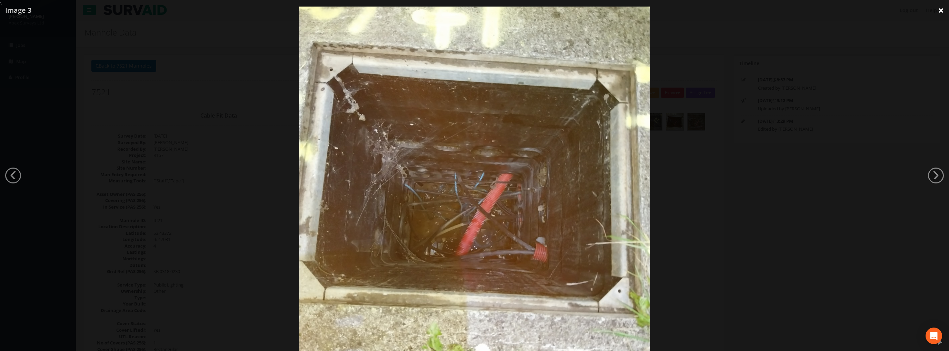
click at [940, 10] on link "×" at bounding box center [941, 10] width 16 height 21
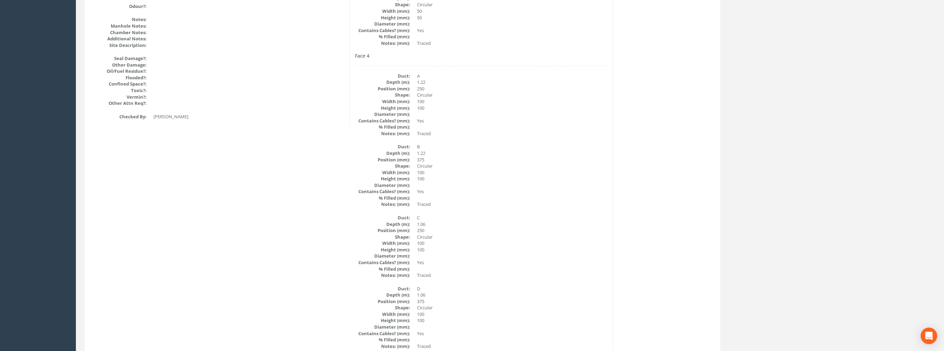
scroll to position [942, 0]
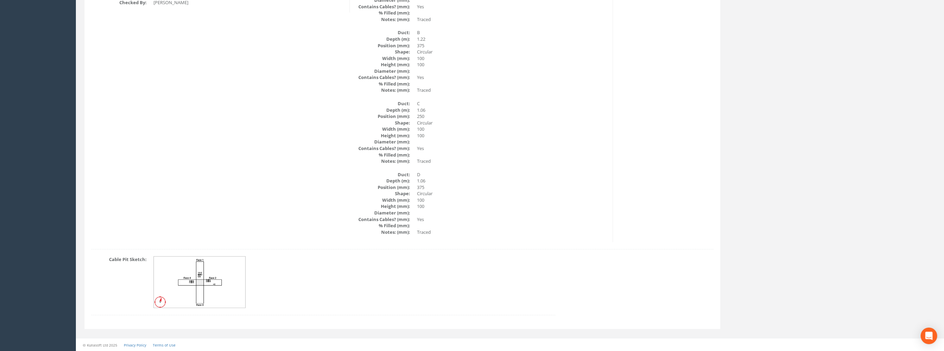
click at [220, 276] on img at bounding box center [200, 282] width 92 height 51
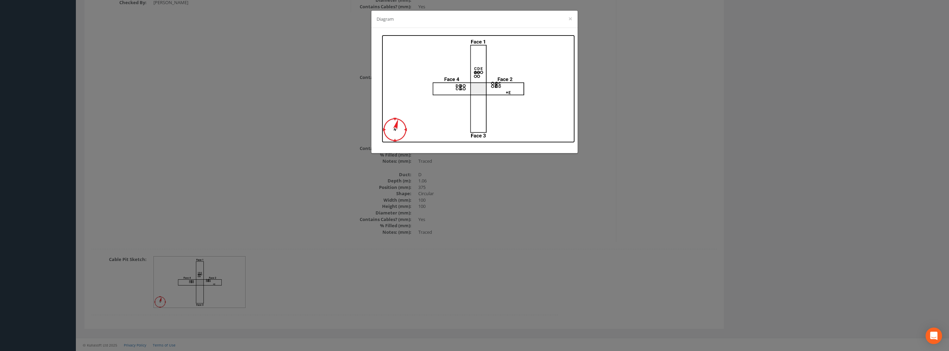
click at [499, 88] on img at bounding box center [478, 89] width 193 height 108
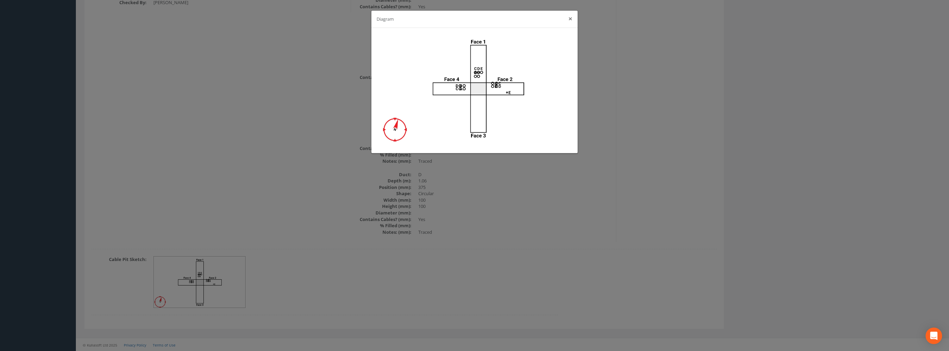
click at [568, 19] on button "×" at bounding box center [570, 18] width 4 height 7
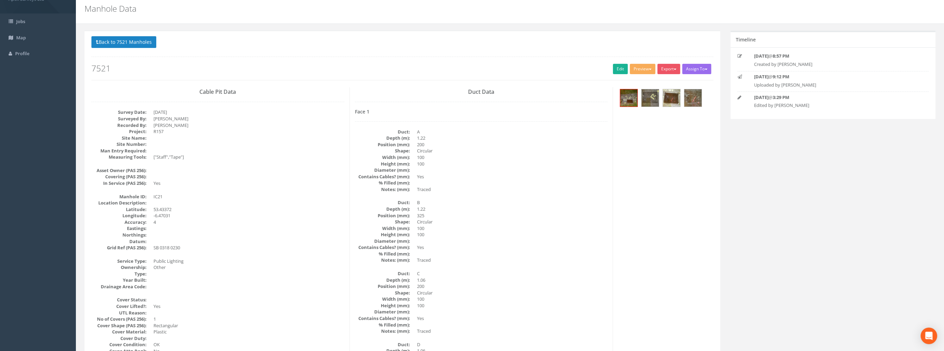
scroll to position [0, 0]
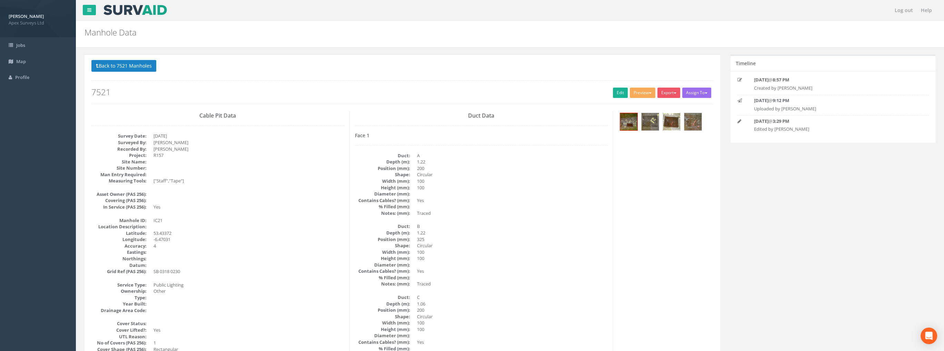
click at [672, 122] on img at bounding box center [671, 121] width 17 height 17
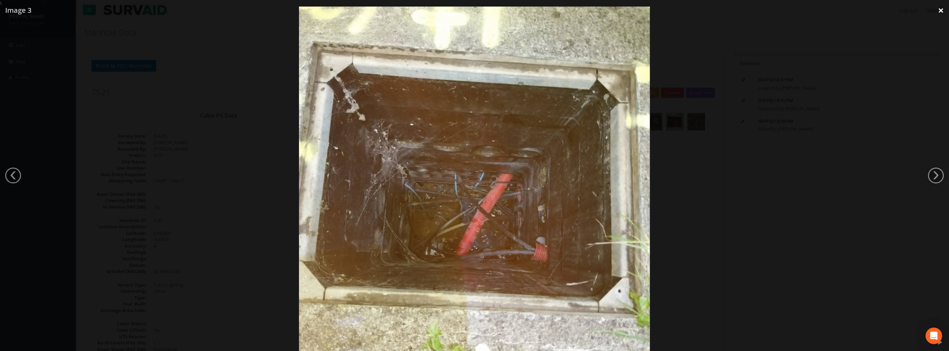
click at [940, 11] on link "×" at bounding box center [941, 10] width 16 height 21
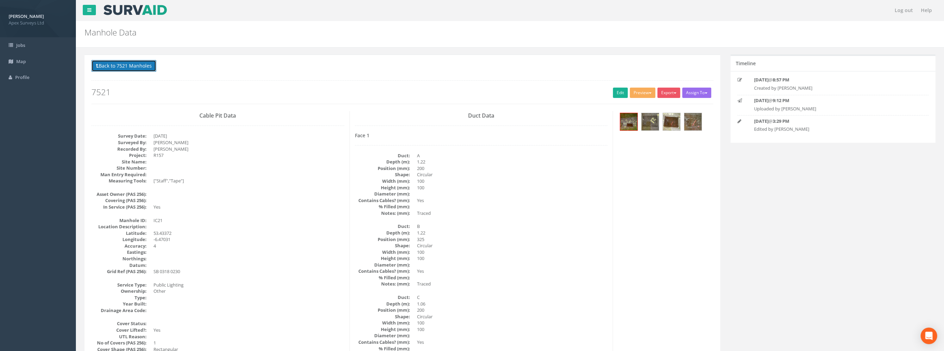
click at [124, 64] on button "Back to 7521 Manholes" at bounding box center [123, 66] width 65 height 12
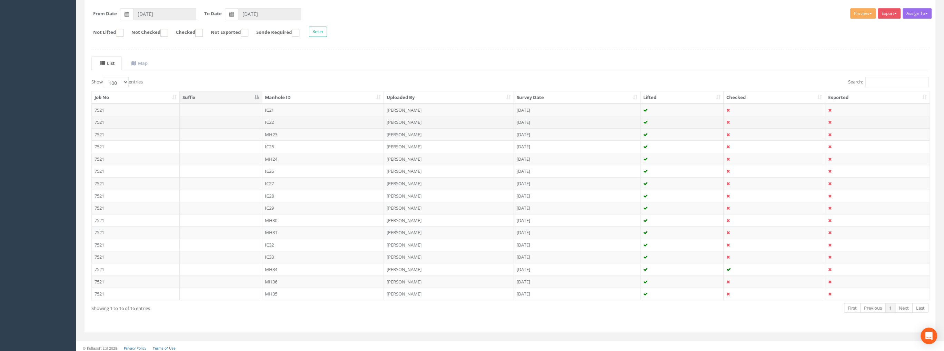
scroll to position [105, 0]
click at [269, 133] on td "MH23" at bounding box center [323, 133] width 122 height 12
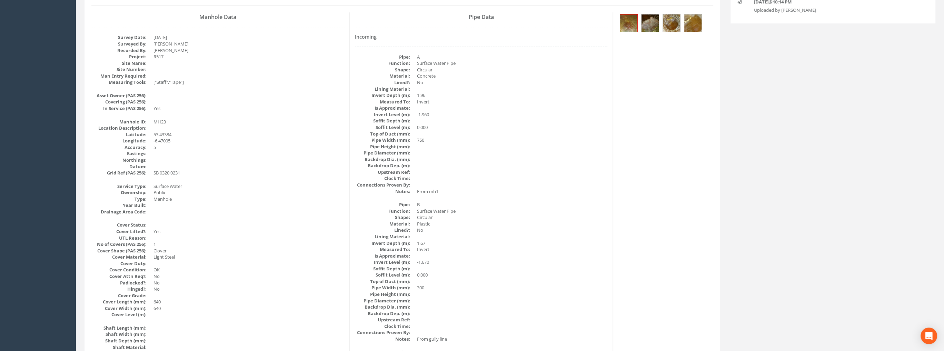
scroll to position [0, 0]
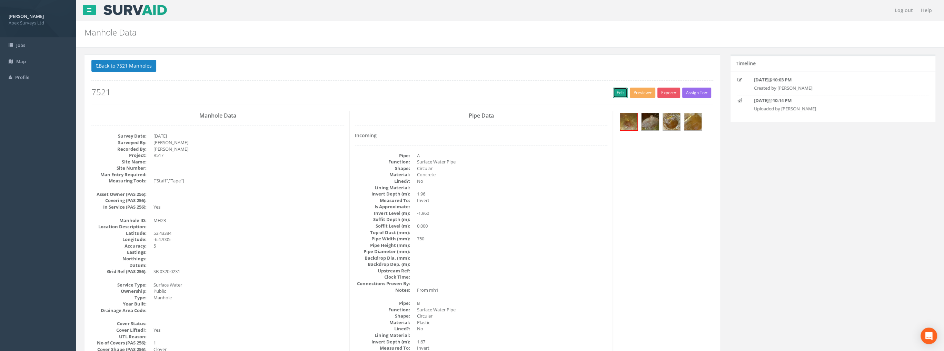
click at [614, 93] on link "Edit" at bounding box center [620, 93] width 15 height 10
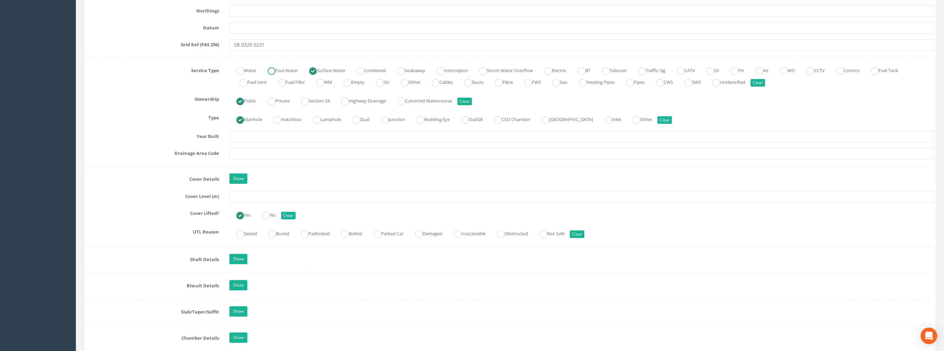
scroll to position [448, 0]
click at [248, 193] on input "text" at bounding box center [581, 196] width 705 height 12
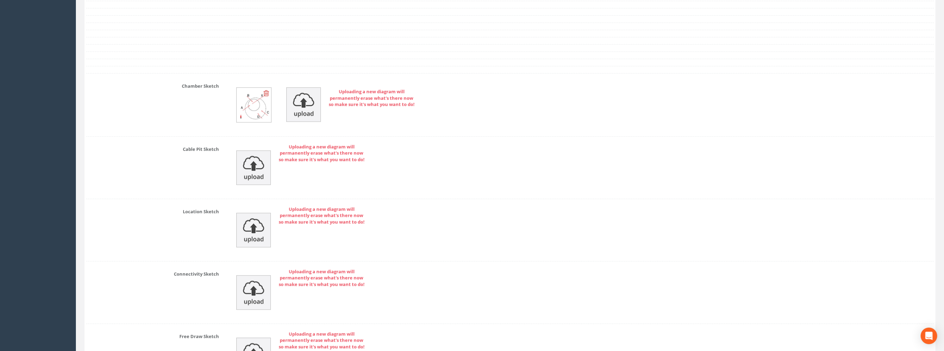
scroll to position [1235, 0]
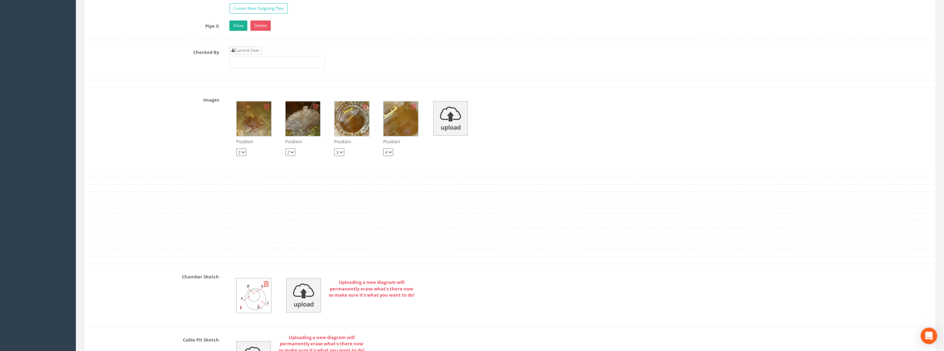
type input "74.22"
click at [242, 49] on link "Current User" at bounding box center [245, 51] width 32 height 8
type input "[PERSON_NAME]"
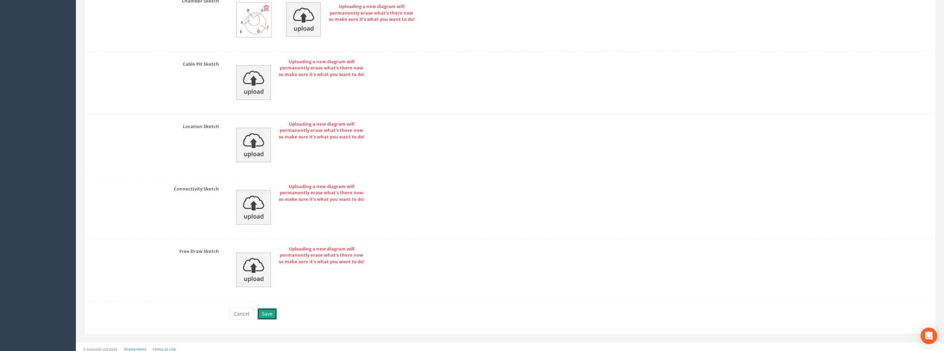
click at [275, 310] on button "Save" at bounding box center [267, 314] width 20 height 12
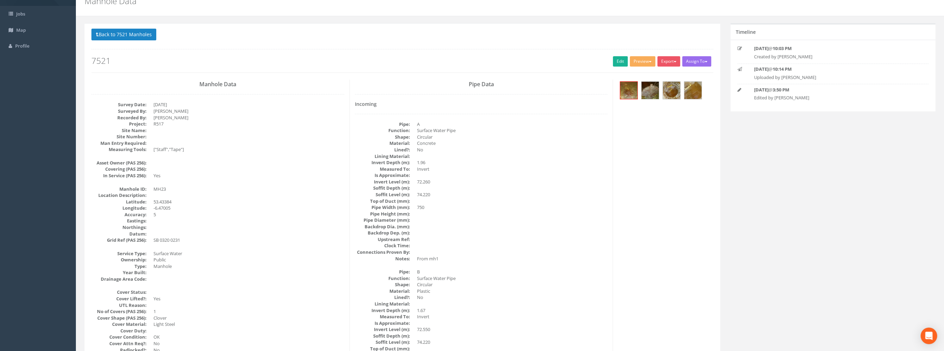
scroll to position [0, 0]
